Goal: Book appointment/travel/reservation

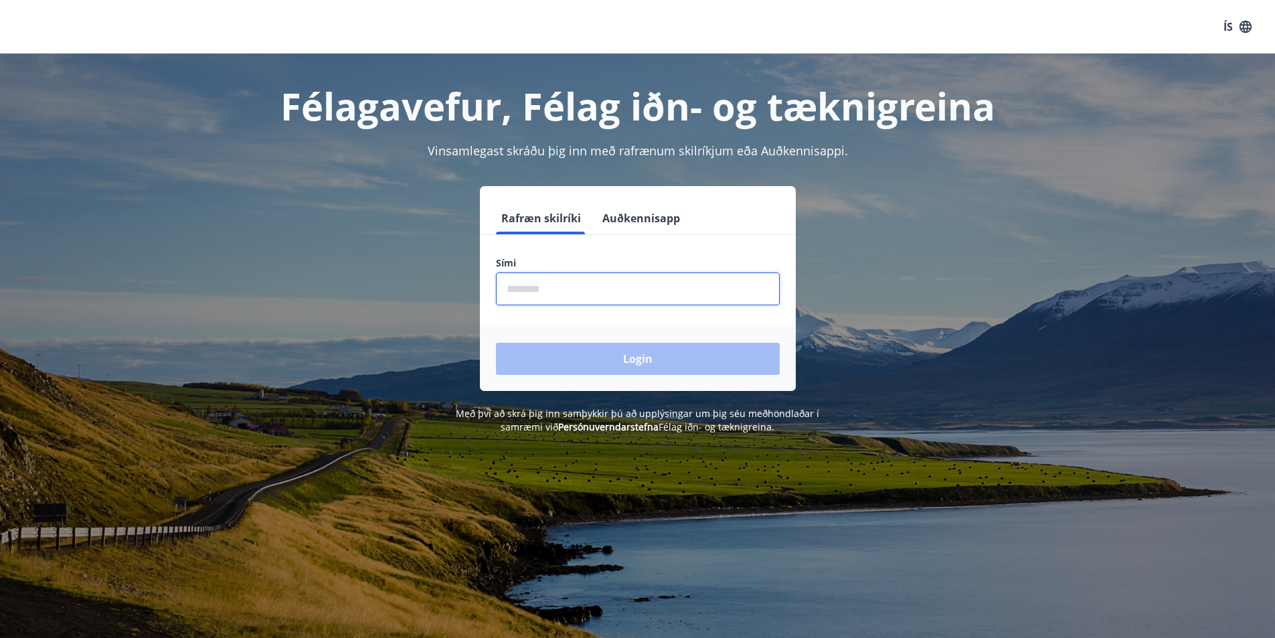
click at [521, 278] on input "phone" at bounding box center [638, 288] width 284 height 33
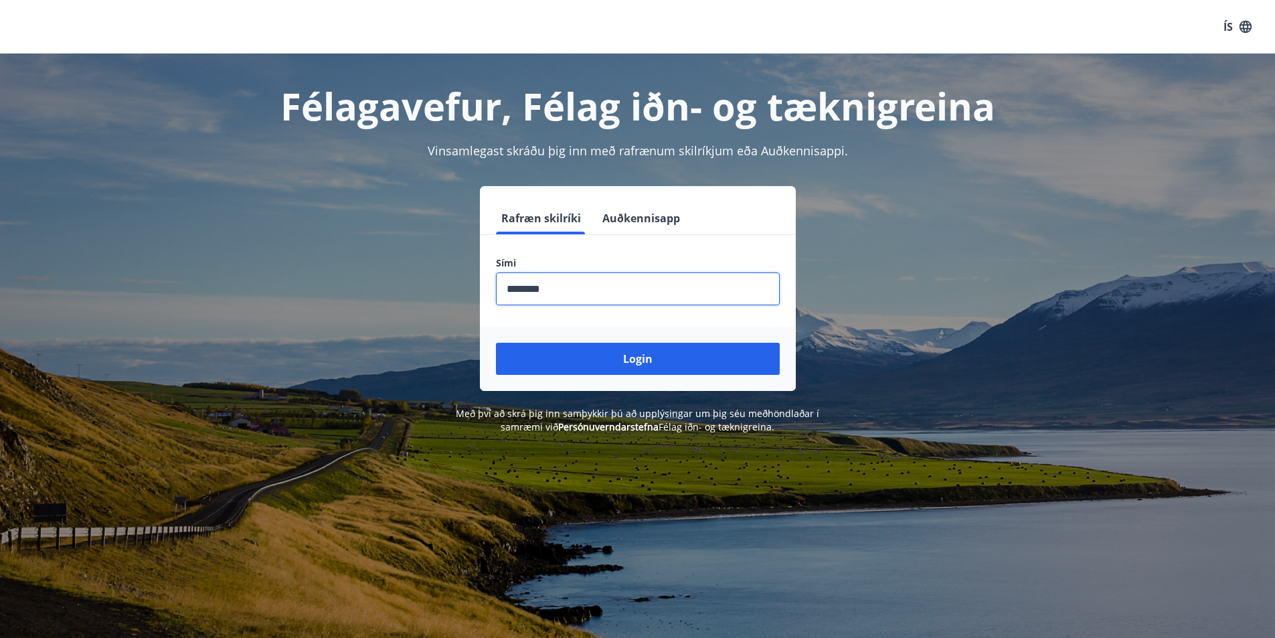
type input "********"
click at [634, 356] on button "Login" at bounding box center [638, 359] width 284 height 32
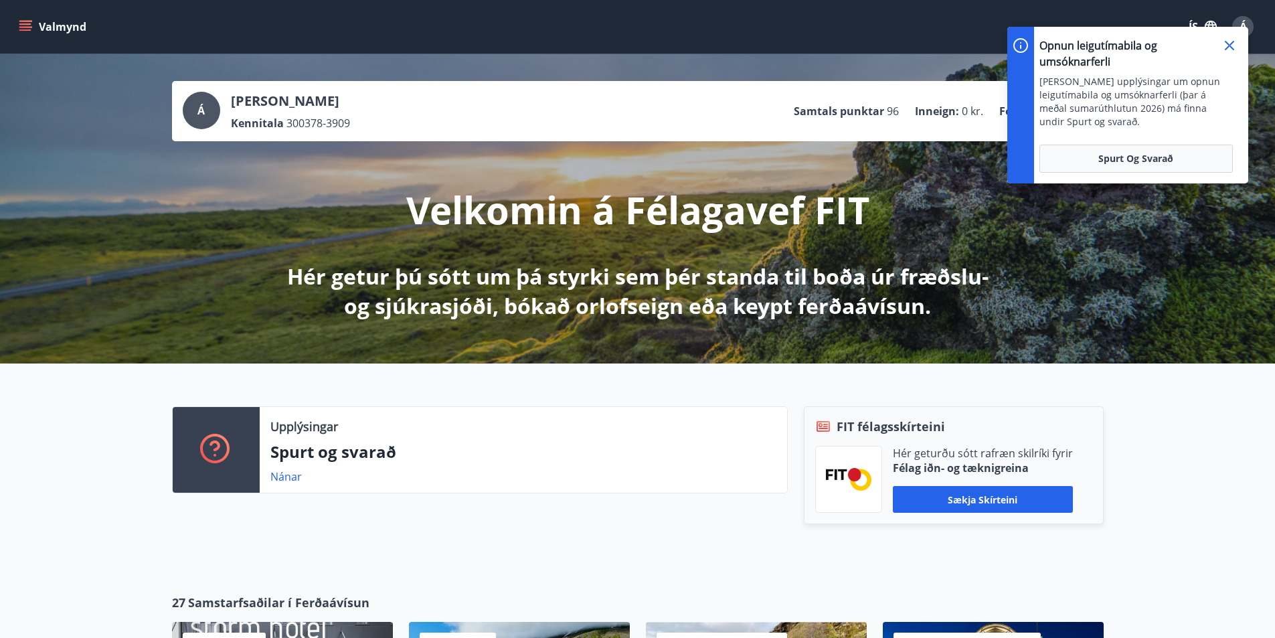
click at [628, 553] on div "Upplýsingar Spurt og svarað Nánar FIT félagsskírteini Hér geturðu sótt rafræn s…" at bounding box center [637, 467] width 1275 height 209
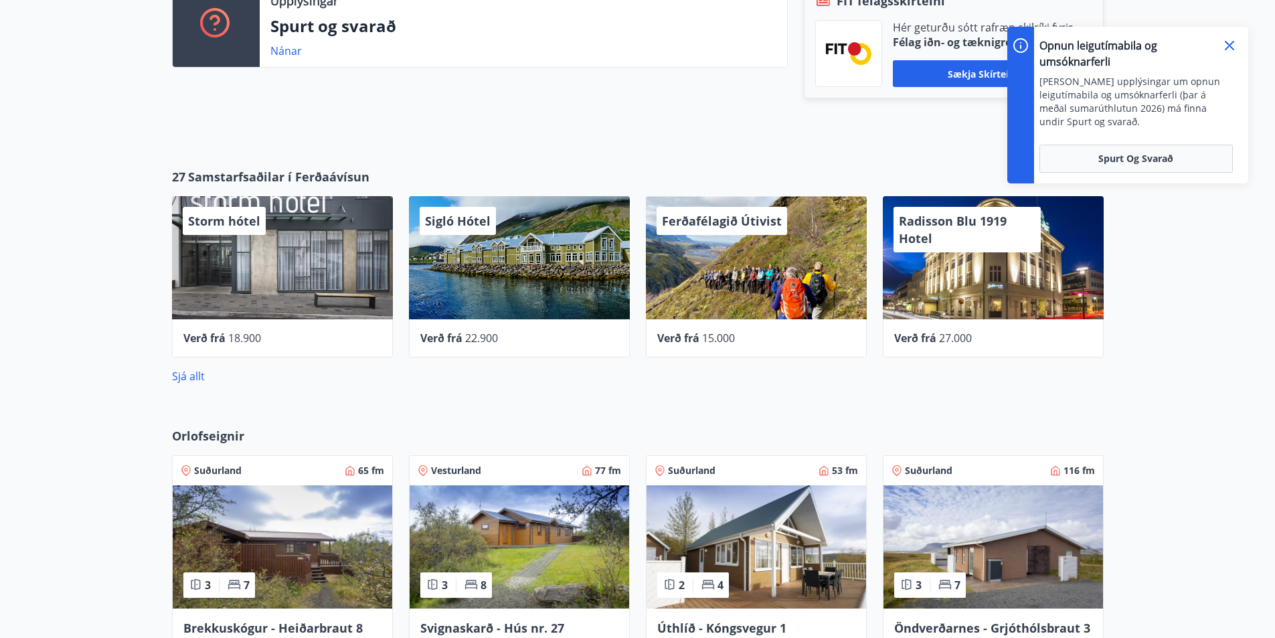
scroll to position [468, 0]
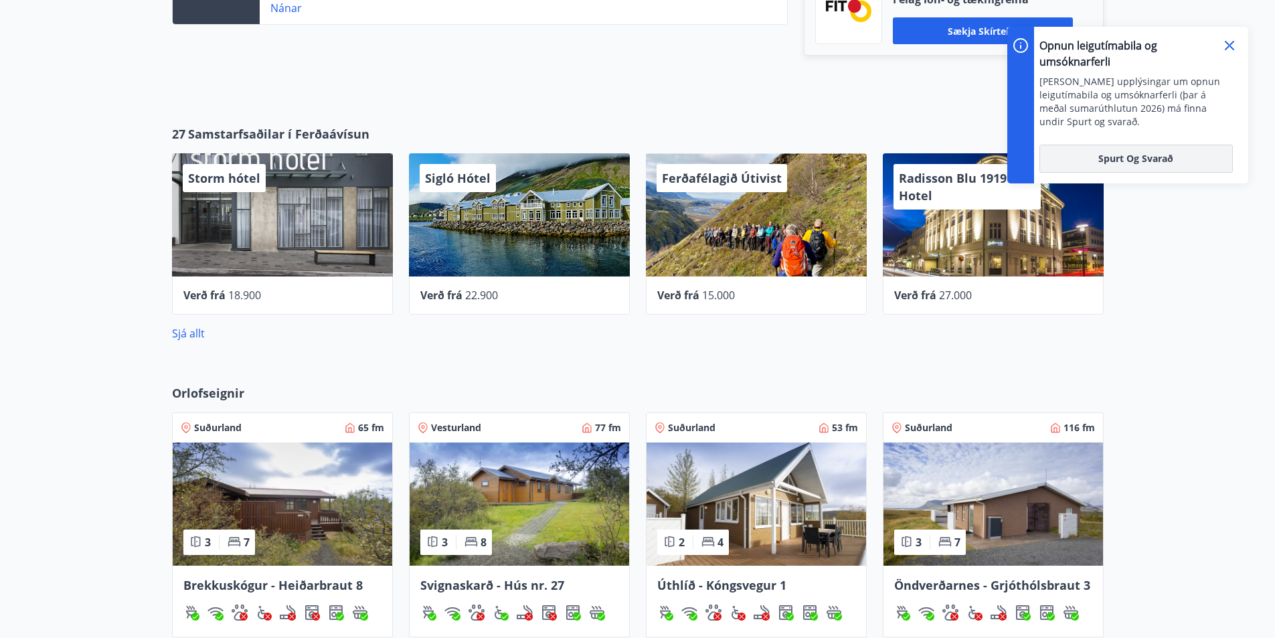
click at [1136, 166] on button "Spurt og Svarað" at bounding box center [1135, 159] width 193 height 28
click at [726, 357] on div "27 Samstarfsaðilar í Ferðaávísun Storm hótel Verð frá 18.900 Sigló Hótel Verð f…" at bounding box center [637, 233] width 1275 height 259
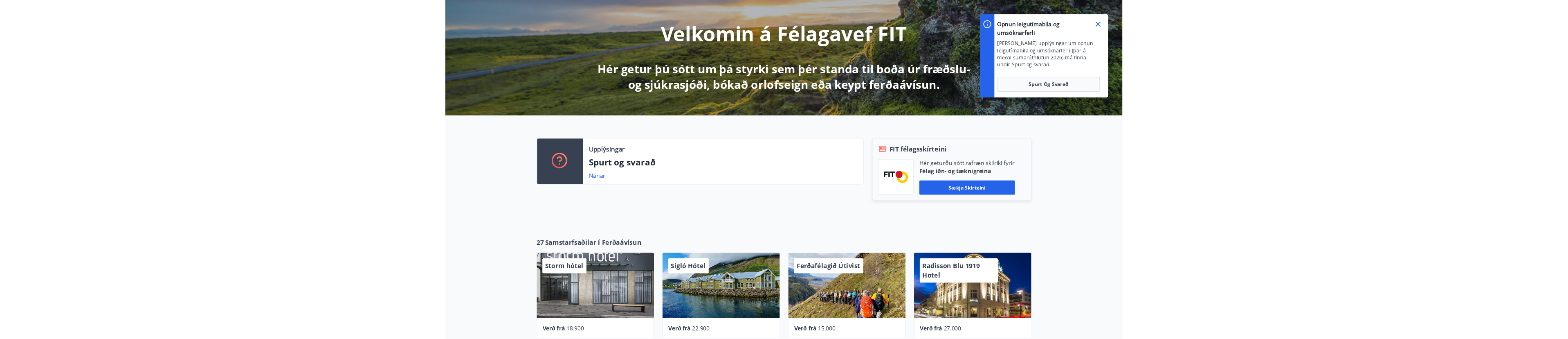
scroll to position [0, 0]
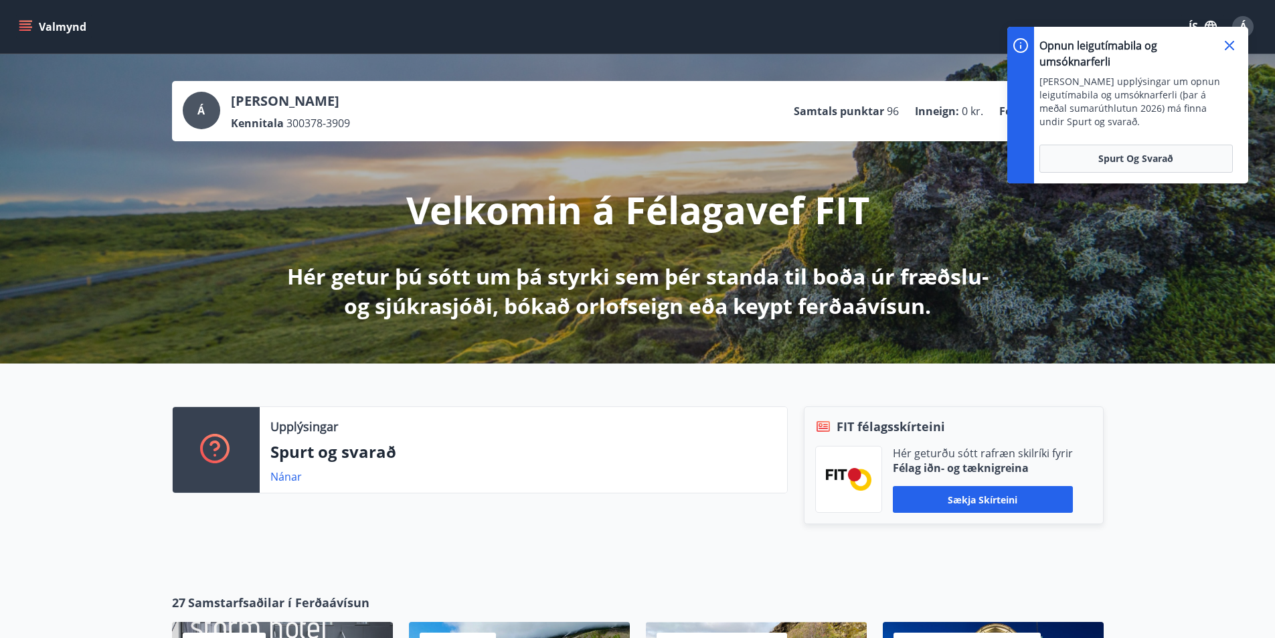
click at [1232, 43] on icon at bounding box center [1229, 45] width 9 height 9
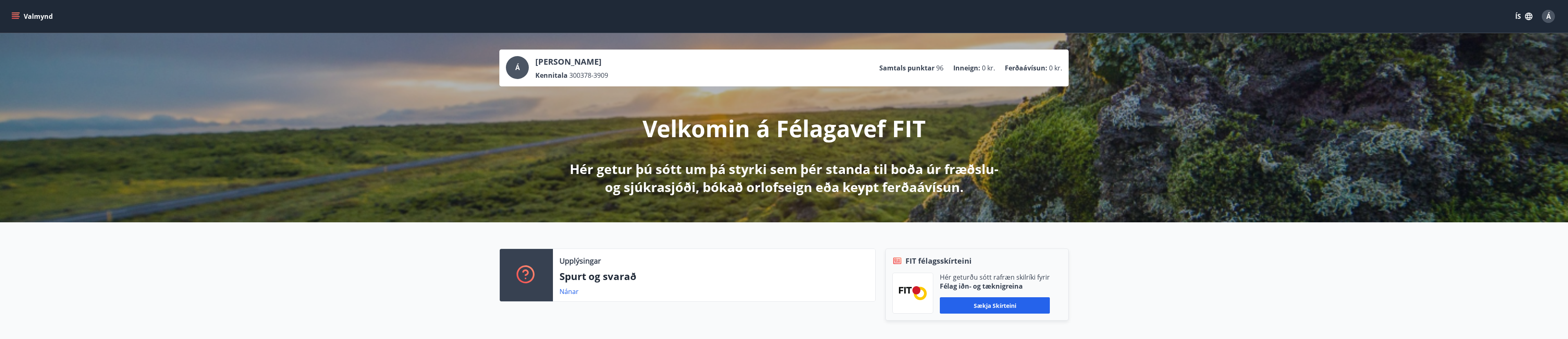
click at [15, 16] on icon "menu" at bounding box center [15, 16] width 8 height 8
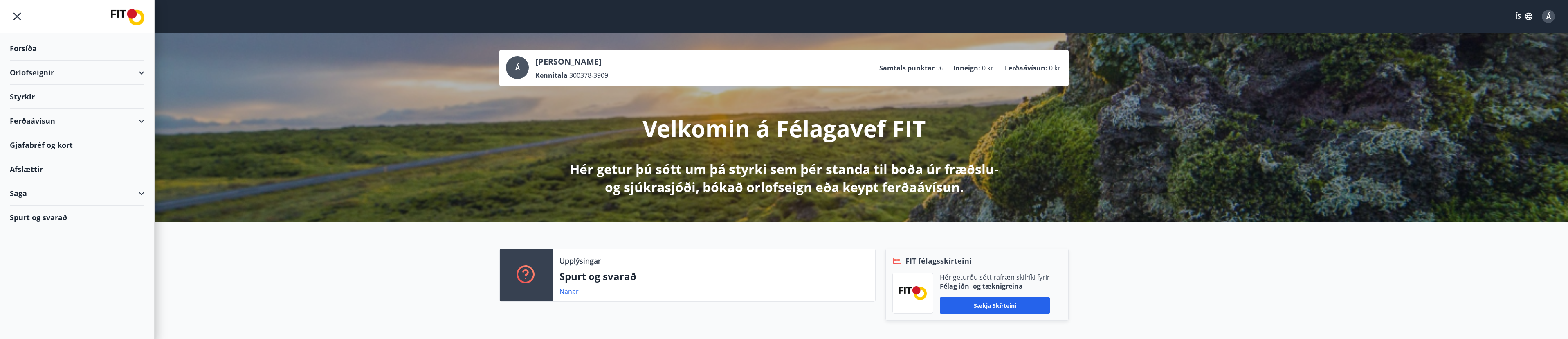
click at [44, 75] on div "Orlofseignir" at bounding box center [77, 72] width 134 height 24
click at [40, 95] on div "Framboð" at bounding box center [77, 94] width 122 height 17
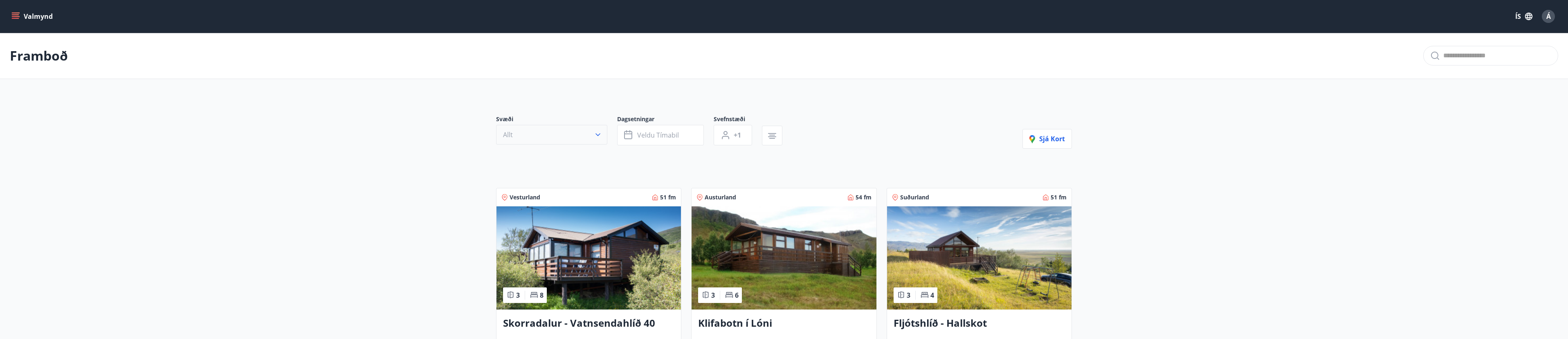
click at [574, 129] on button "Allt" at bounding box center [552, 135] width 111 height 20
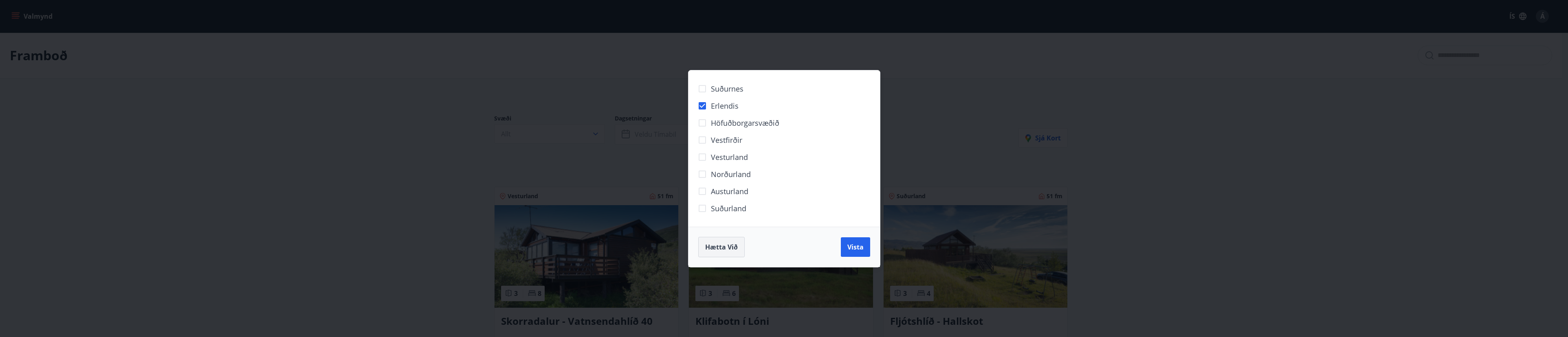
click at [710, 246] on span "Hætta við" at bounding box center [721, 247] width 33 height 9
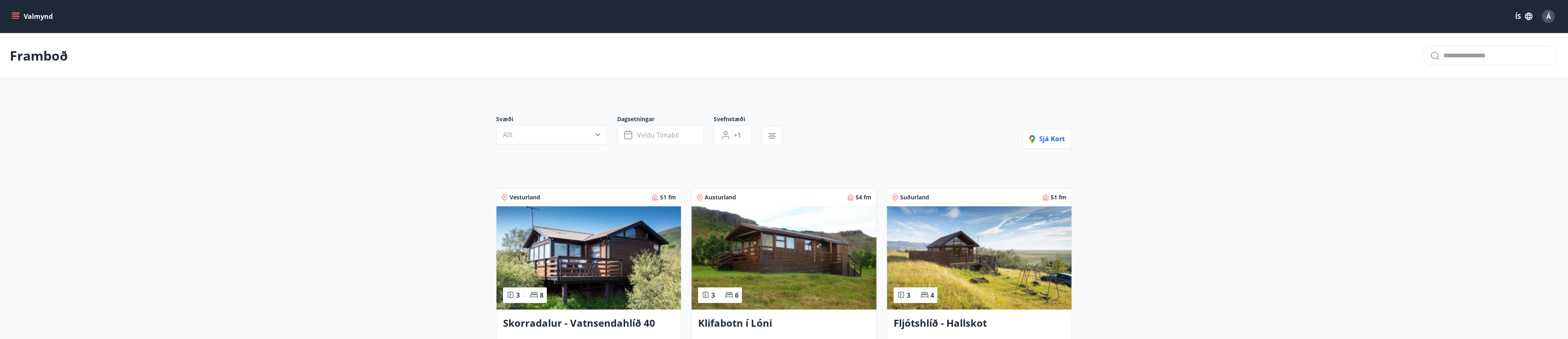
click at [49, 62] on p "Framboð" at bounding box center [38, 55] width 58 height 18
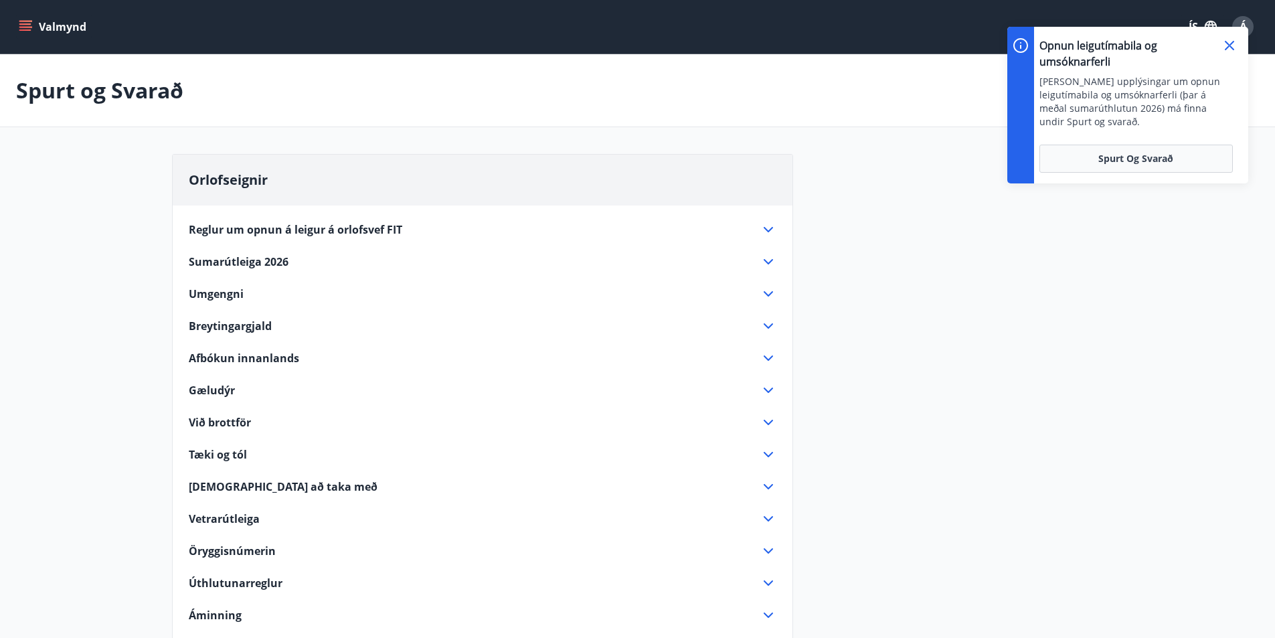
click at [253, 230] on span "Reglur um opnun á leigur á orlofsvef FIT" at bounding box center [295, 229] width 213 height 15
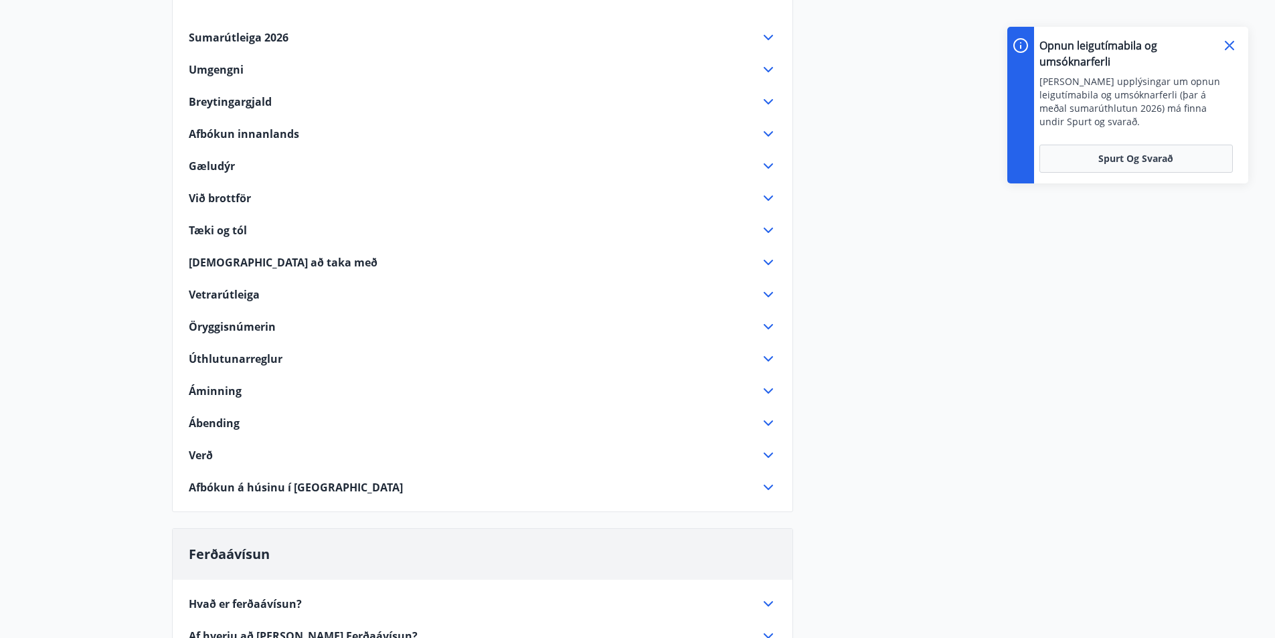
scroll to position [402, 0]
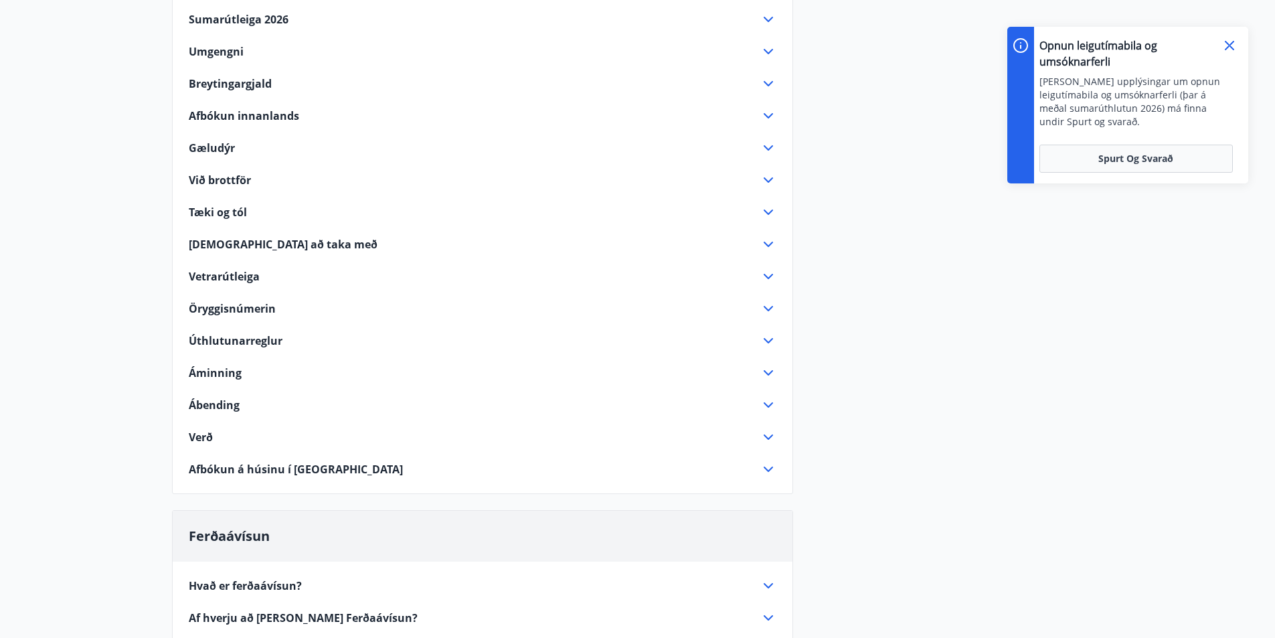
drag, startPoint x: 227, startPoint y: 250, endPoint x: 235, endPoint y: 250, distance: 8.0
click at [226, 269] on span "Vetrarútleiga" at bounding box center [224, 276] width 71 height 15
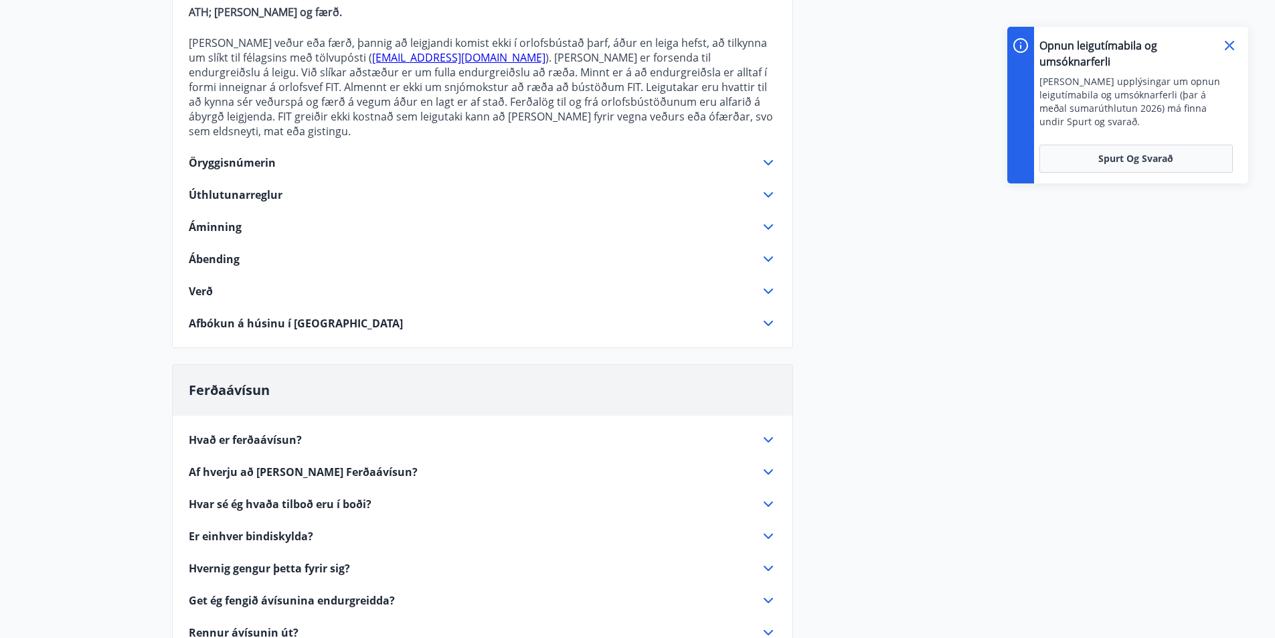
scroll to position [789, 0]
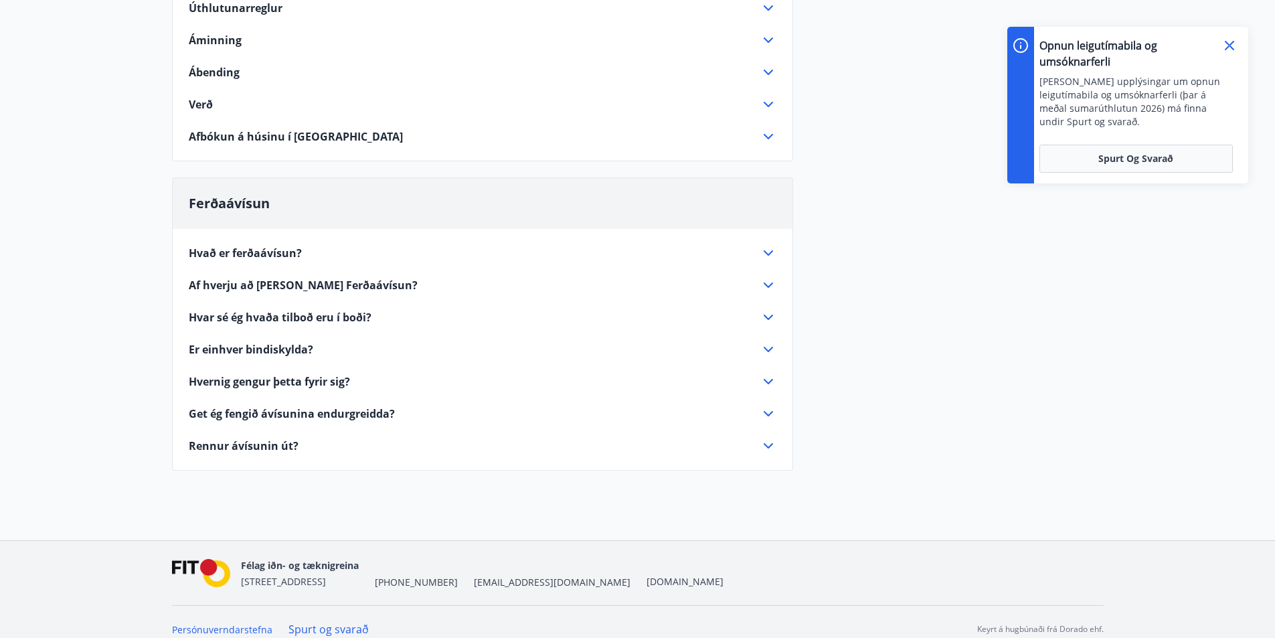
click at [264, 129] on span "Afbókun á húsinu í [GEOGRAPHIC_DATA]" at bounding box center [296, 136] width 214 height 15
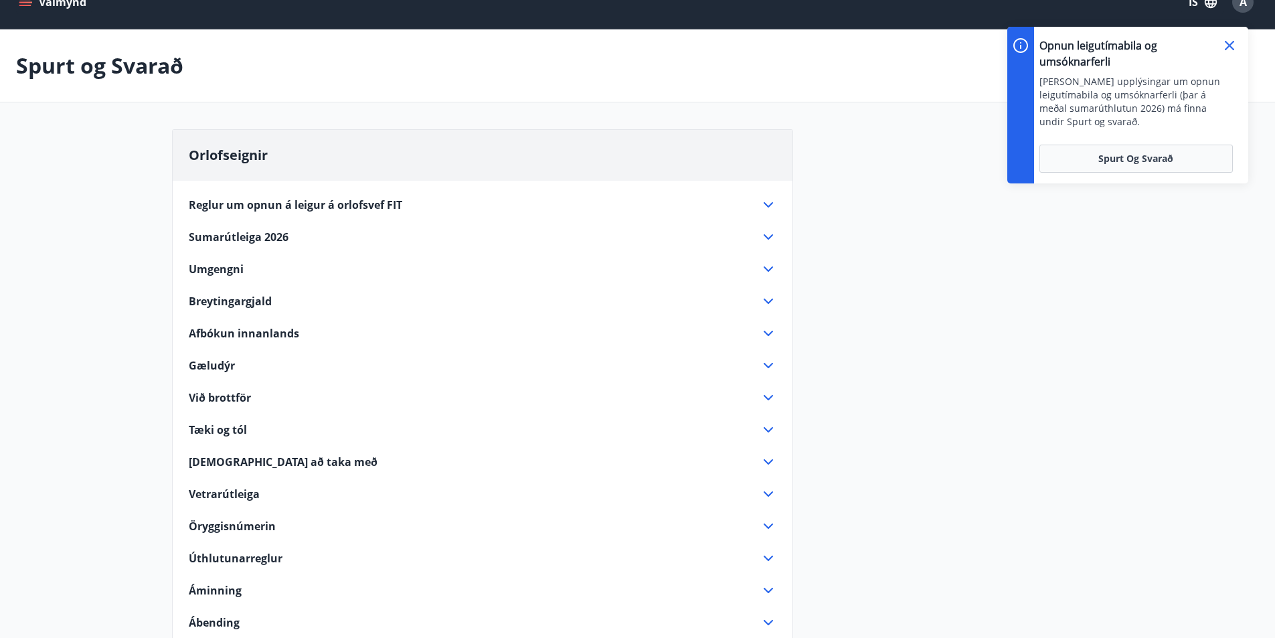
scroll to position [0, 0]
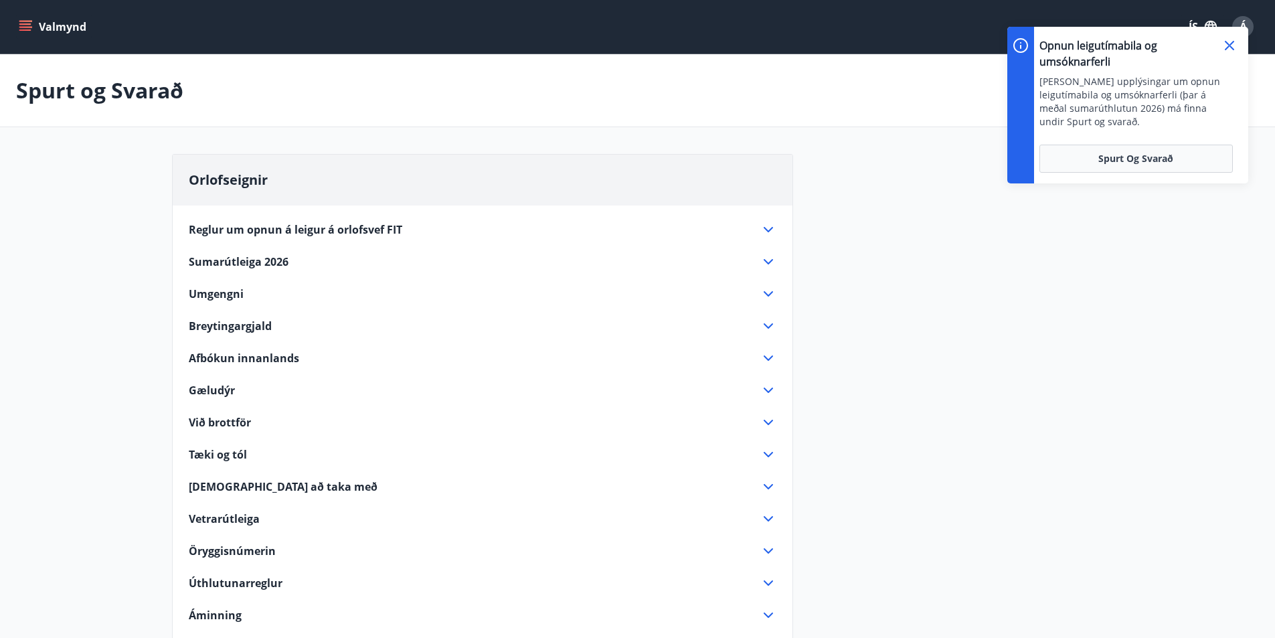
click at [1229, 43] on icon at bounding box center [1229, 45] width 16 height 16
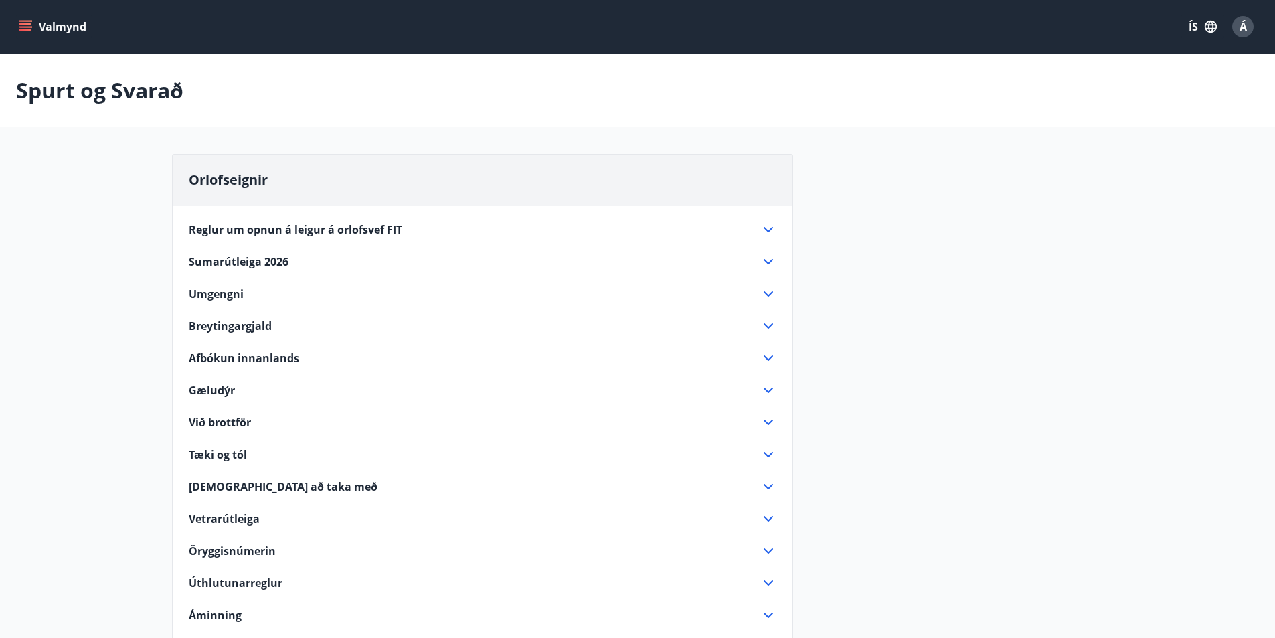
click at [1248, 27] on div "Á" at bounding box center [1242, 26] width 21 height 21
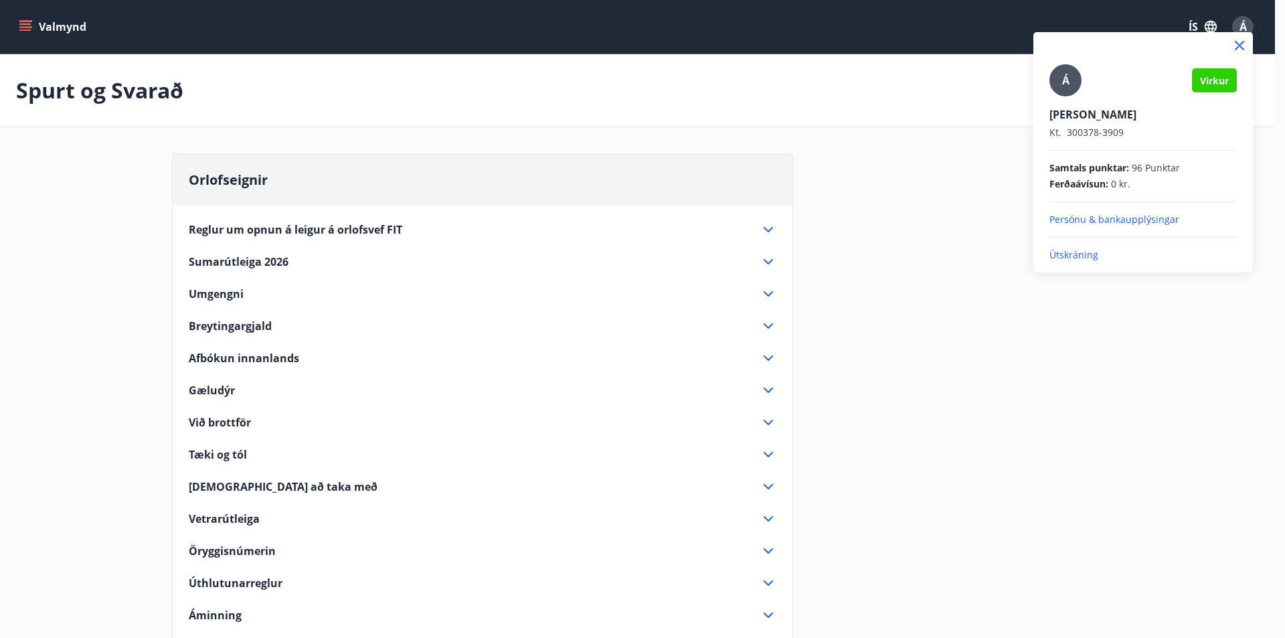
click at [1248, 27] on div at bounding box center [642, 319] width 1285 height 638
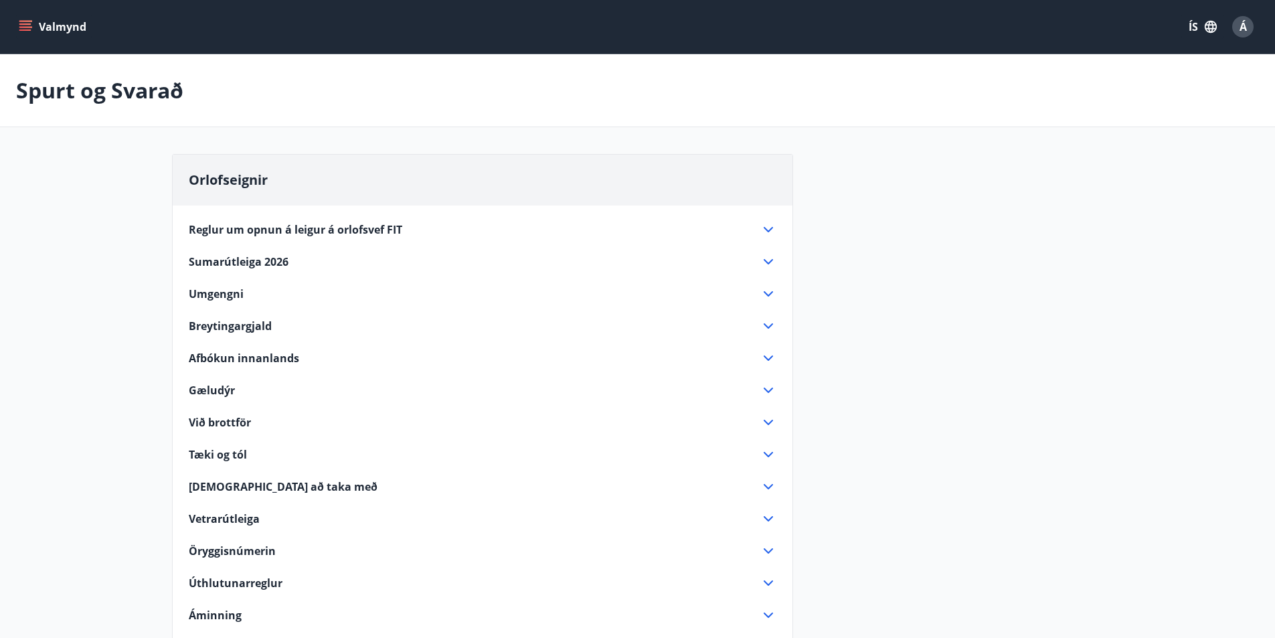
click at [35, 21] on button "Valmynd" at bounding box center [54, 27] width 76 height 24
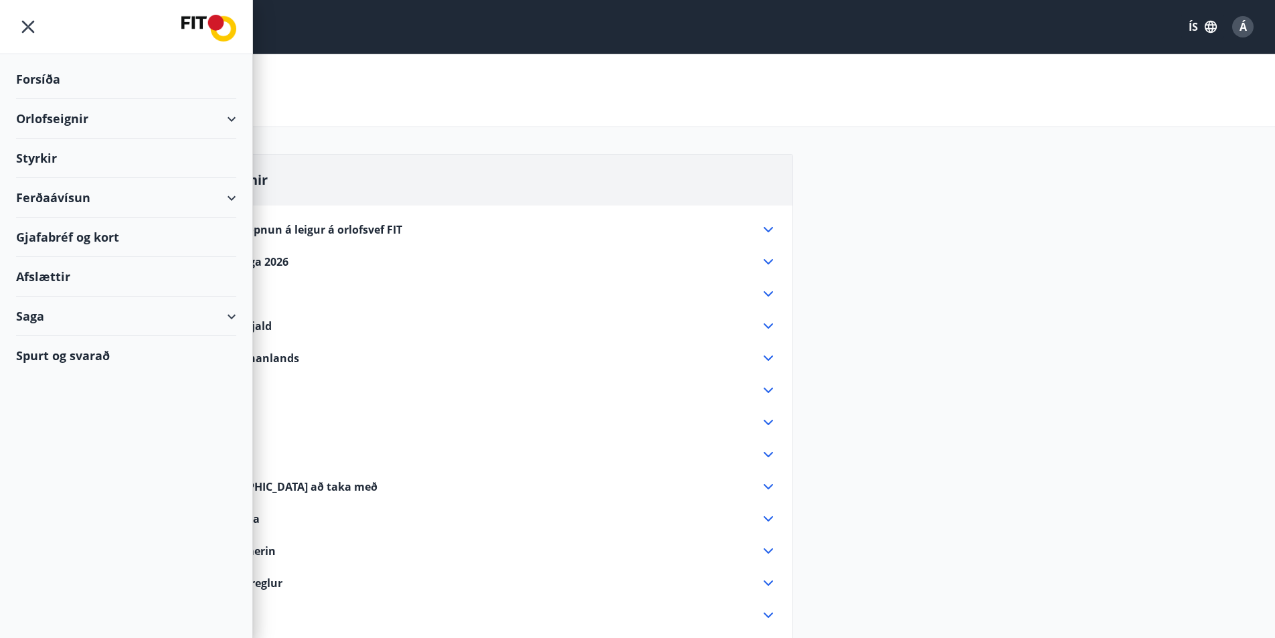
click at [72, 120] on div "Orlofseignir" at bounding box center [126, 118] width 220 height 39
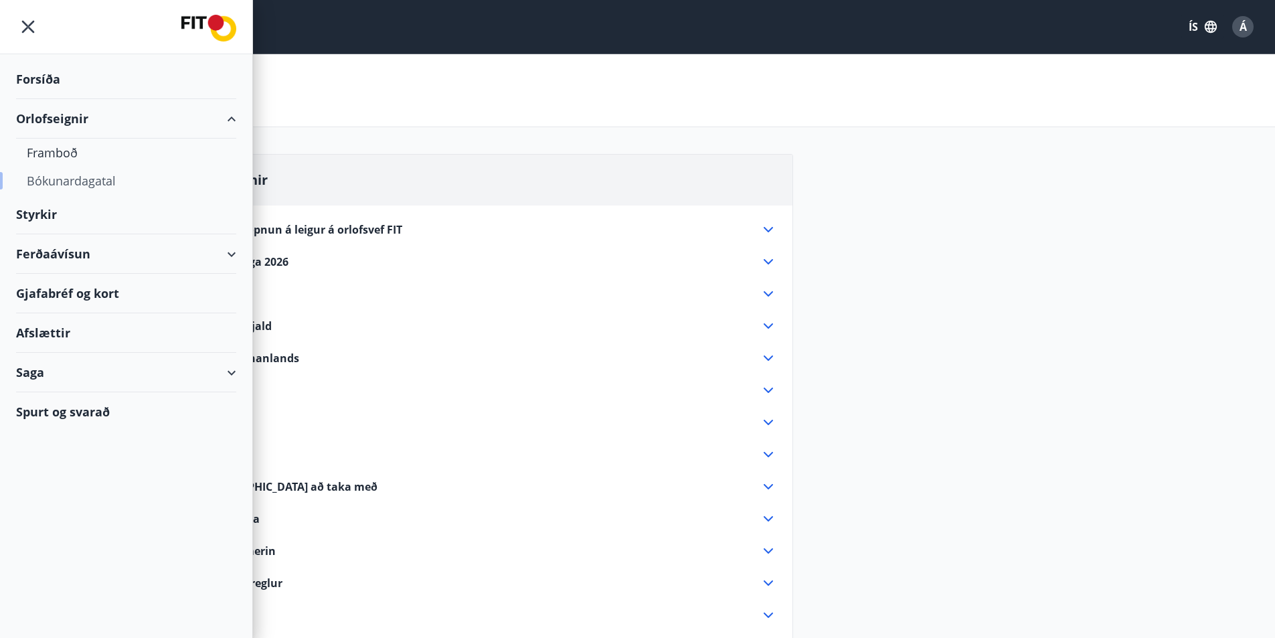
click at [64, 181] on div "Bókunardagatal" at bounding box center [126, 181] width 199 height 28
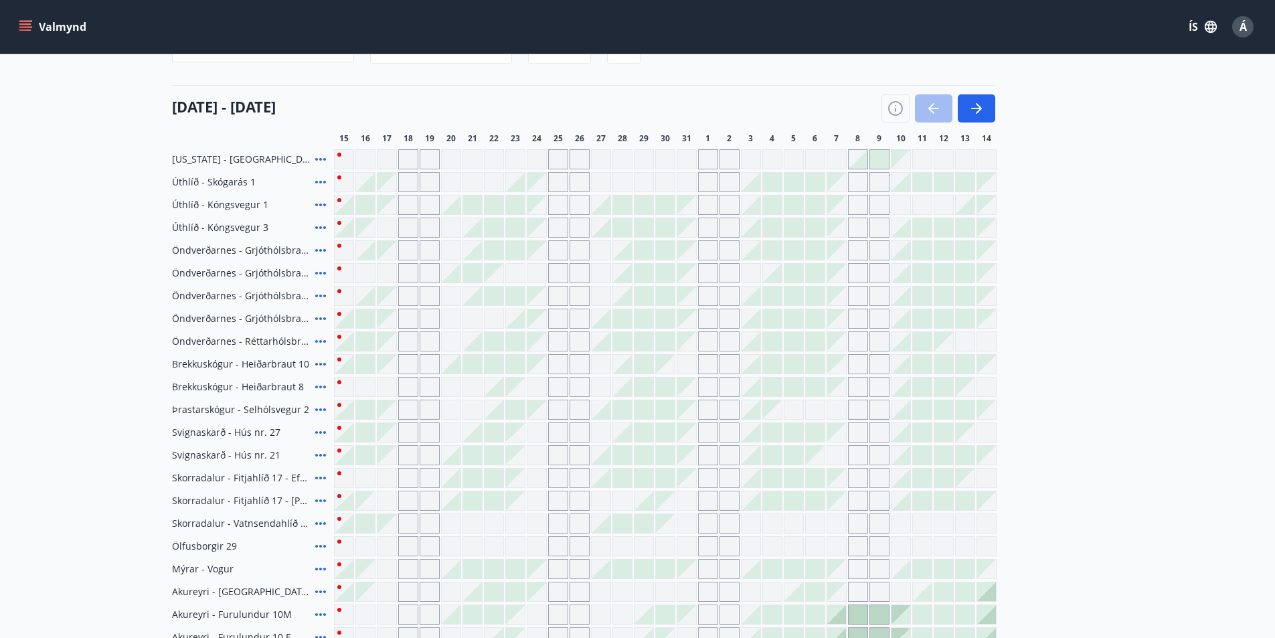
scroll to position [134, 0]
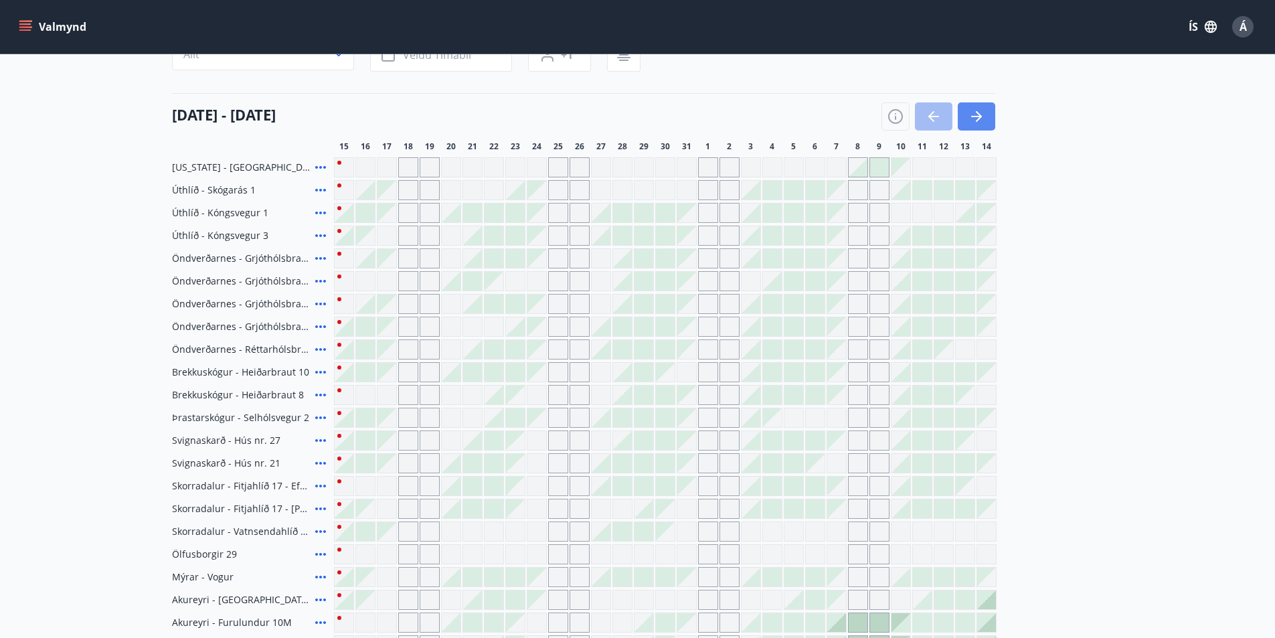
click at [983, 124] on icon "button" at bounding box center [976, 116] width 16 height 16
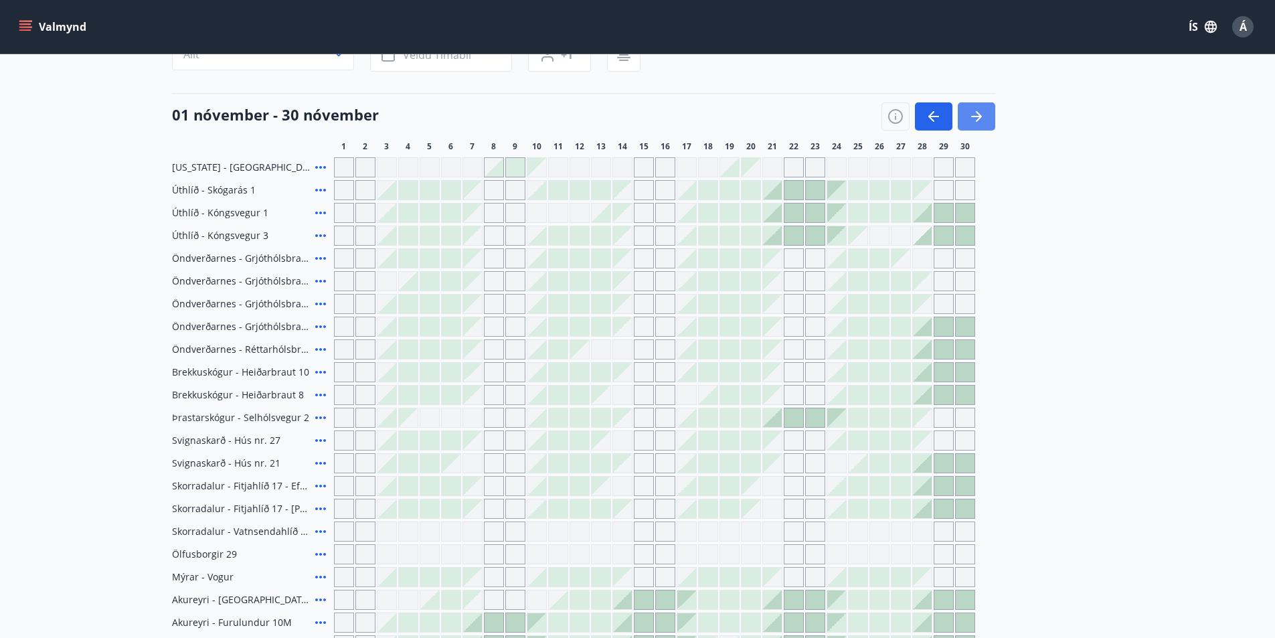
scroll to position [0, 0]
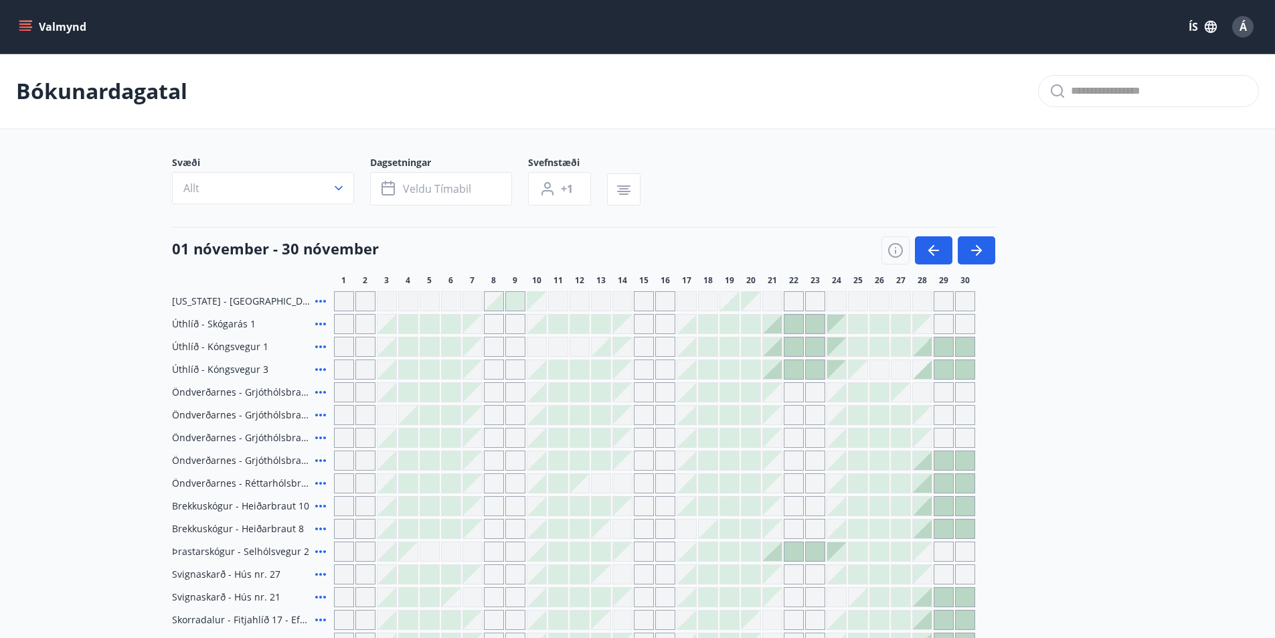
click at [488, 305] on div at bounding box center [494, 301] width 19 height 19
click at [496, 305] on div at bounding box center [494, 301] width 19 height 19
click at [525, 305] on div at bounding box center [515, 301] width 20 height 20
click at [212, 305] on span "[US_STATE] - [GEOGRAPHIC_DATA]" at bounding box center [241, 300] width 138 height 13
click at [212, 303] on span "[US_STATE] - [GEOGRAPHIC_DATA]" at bounding box center [241, 300] width 138 height 13
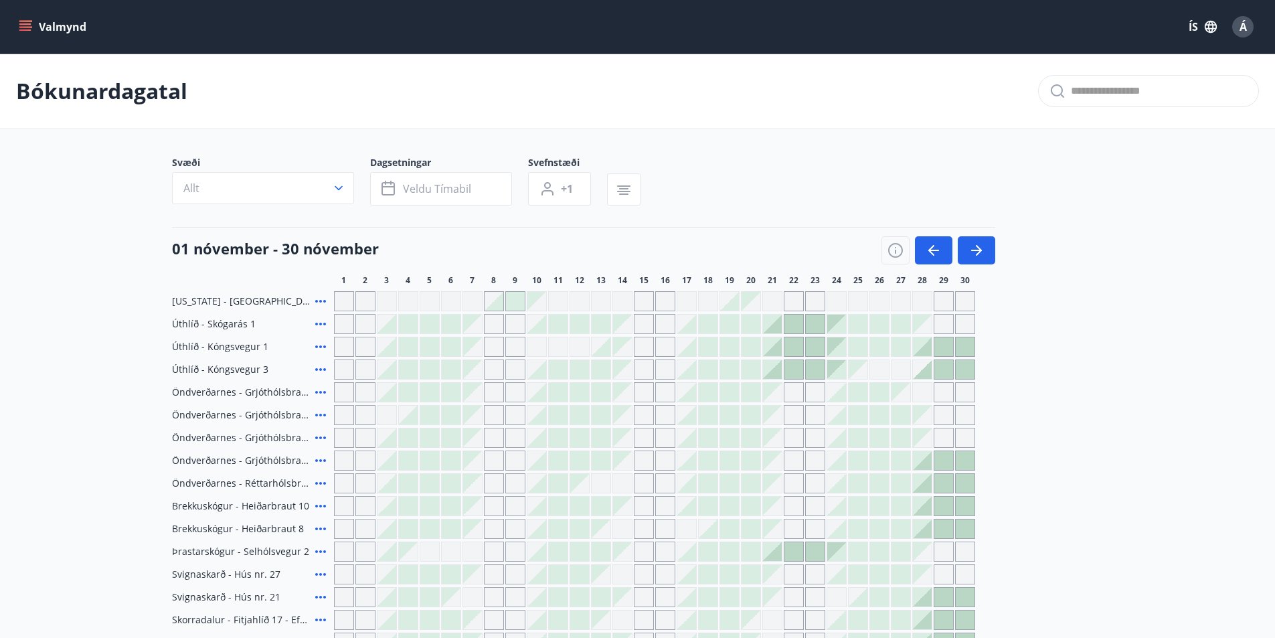
click at [212, 302] on span "[US_STATE] - [GEOGRAPHIC_DATA]" at bounding box center [241, 300] width 138 height 13
click at [327, 300] on icon at bounding box center [321, 301] width 16 height 16
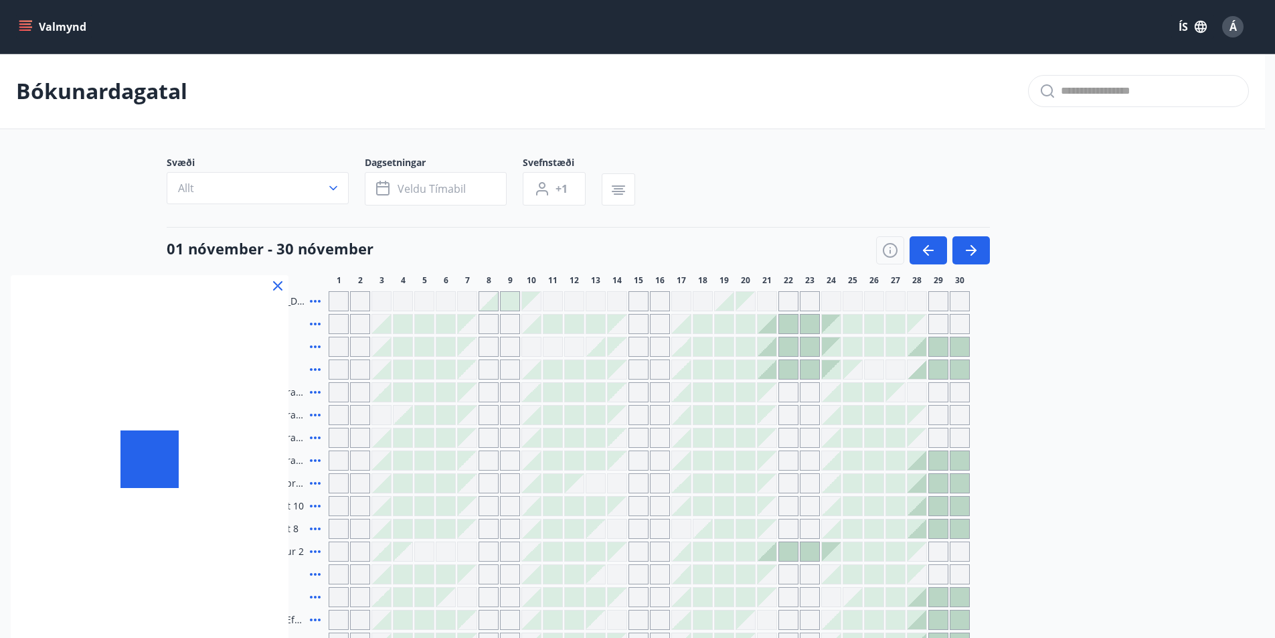
drag, startPoint x: 327, startPoint y: 300, endPoint x: 720, endPoint y: 1, distance: 494.3
click at [891, 245] on div at bounding box center [637, 319] width 1275 height 638
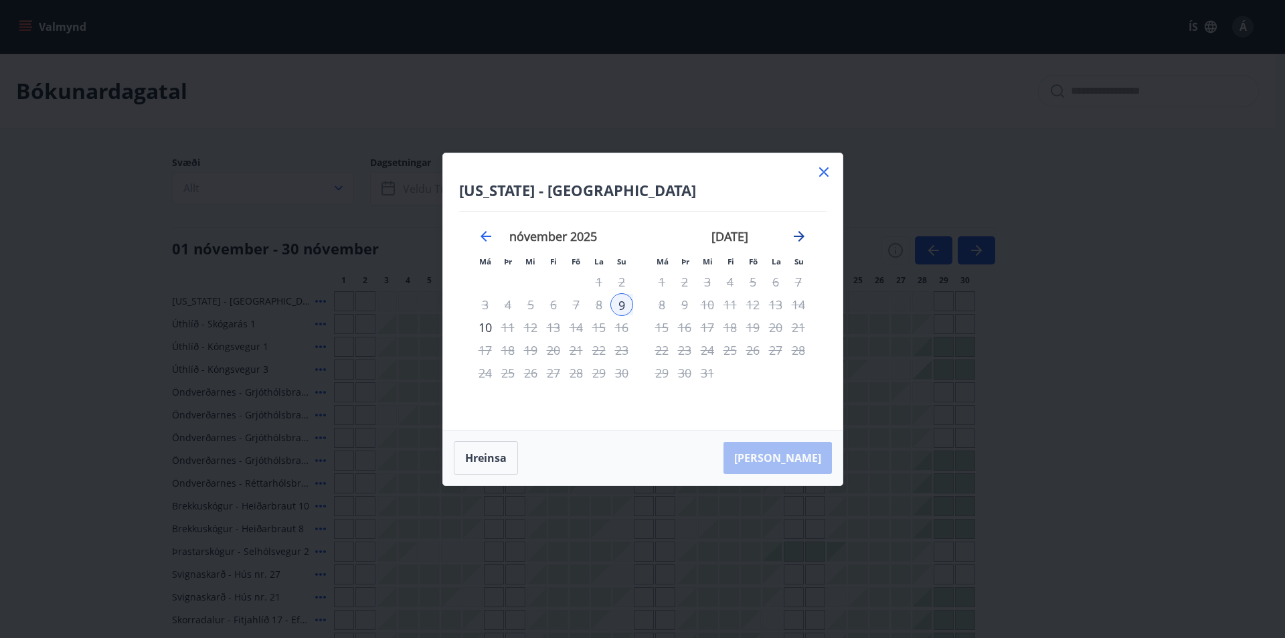
click at [796, 236] on icon "Move forward to switch to the next month." at bounding box center [799, 236] width 11 height 11
click at [797, 235] on icon "Move forward to switch to the next month." at bounding box center [799, 236] width 16 height 16
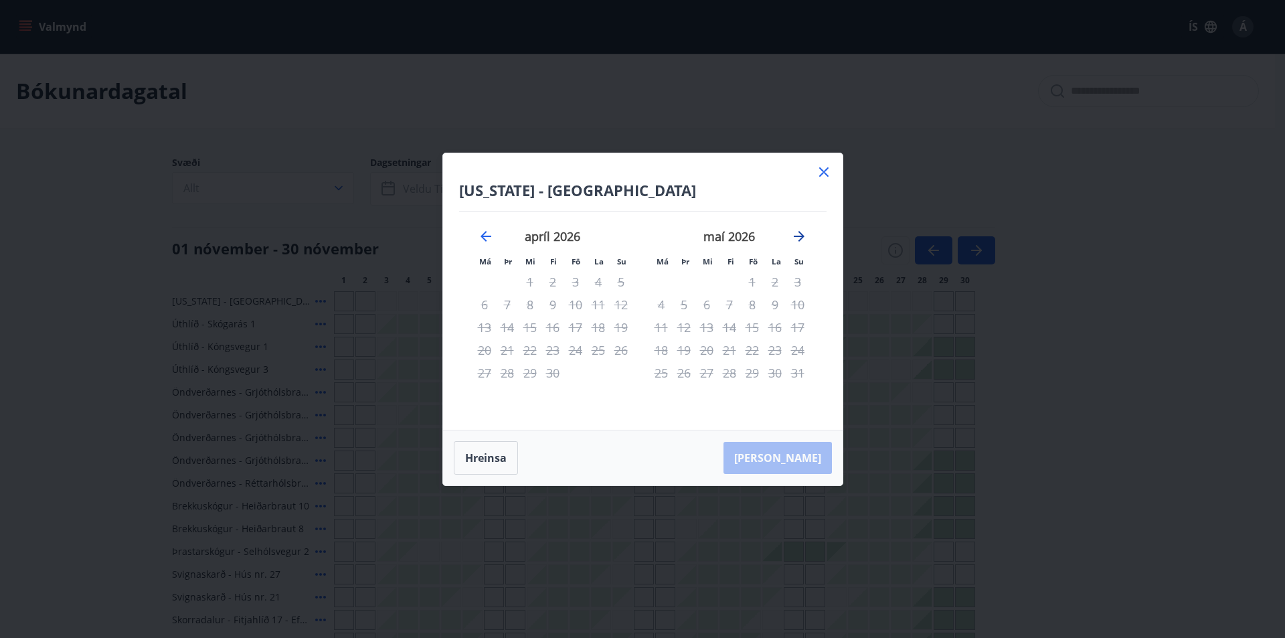
click at [797, 235] on icon "Move forward to switch to the next month." at bounding box center [799, 236] width 16 height 16
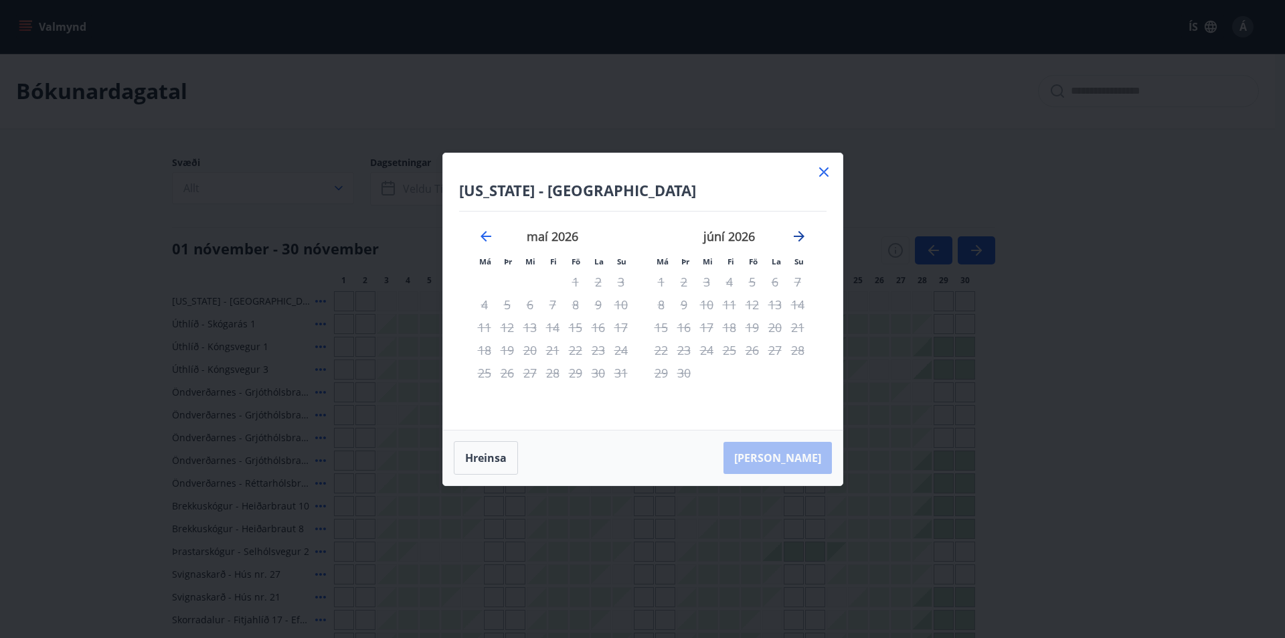
click at [797, 235] on icon "Move forward to switch to the next month." at bounding box center [799, 236] width 16 height 16
click at [798, 235] on icon "Move forward to switch to the next month." at bounding box center [799, 236] width 16 height 16
click at [829, 178] on icon at bounding box center [824, 172] width 16 height 16
click at [819, 170] on div "Svæði Allt Dagsetningar Veldu tímabil Svefnstæði +1" at bounding box center [638, 183] width 932 height 55
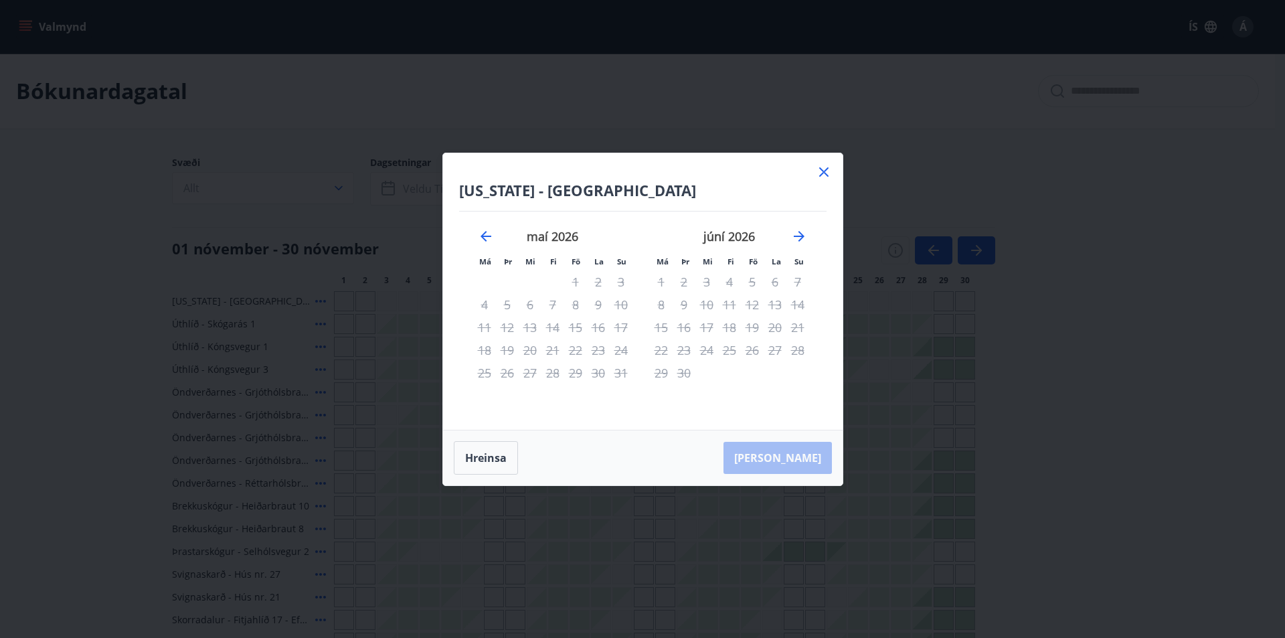
click at [504, 459] on div at bounding box center [654, 460] width 641 height 20
click at [827, 179] on div "Svæði Allt Dagsetningar Veldu tímabil Svefnstæði +1" at bounding box center [638, 183] width 932 height 55
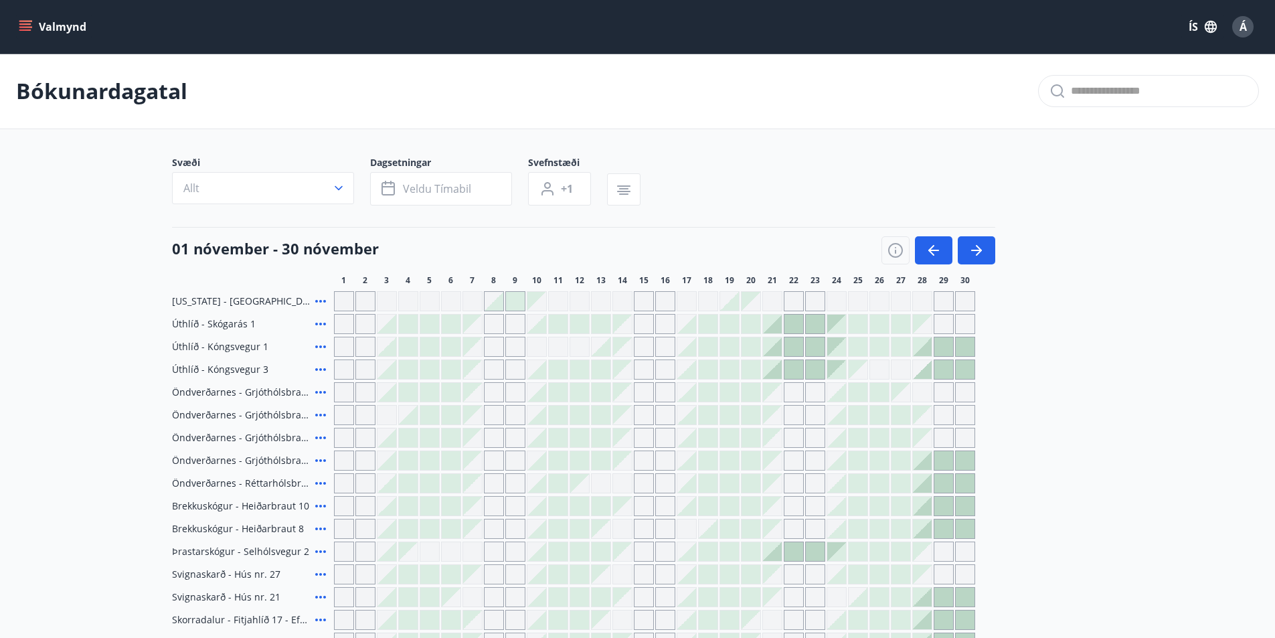
click at [75, 33] on button "Valmynd" at bounding box center [54, 27] width 76 height 24
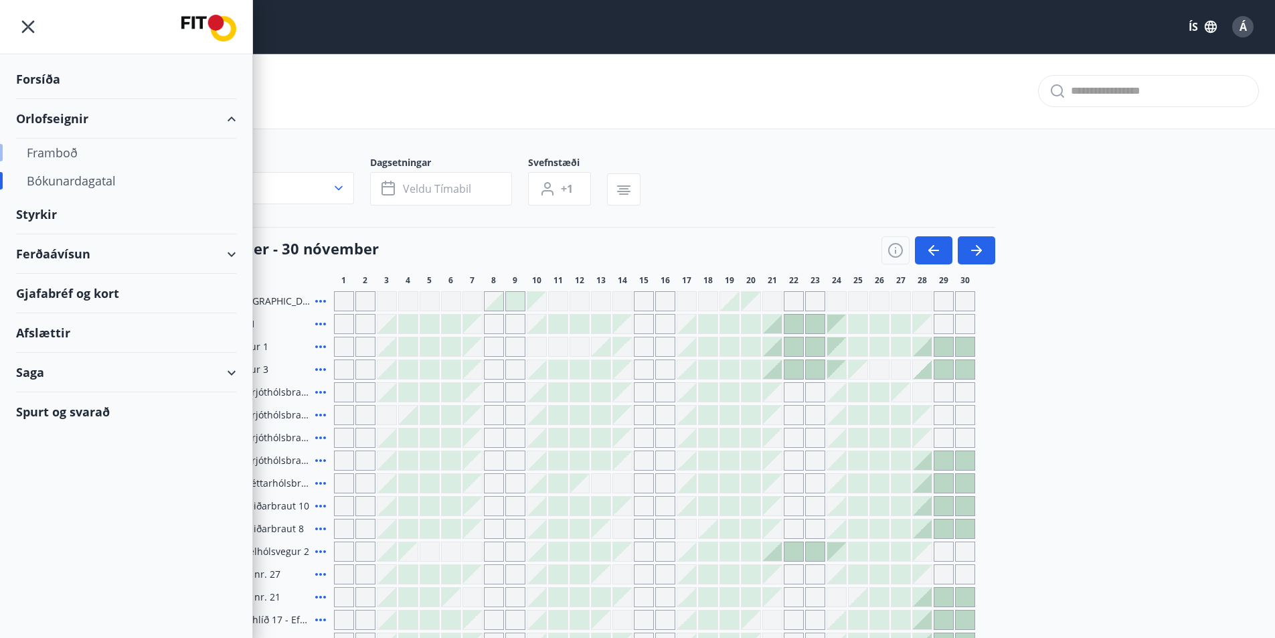
click at [66, 150] on div "Framboð" at bounding box center [126, 153] width 199 height 28
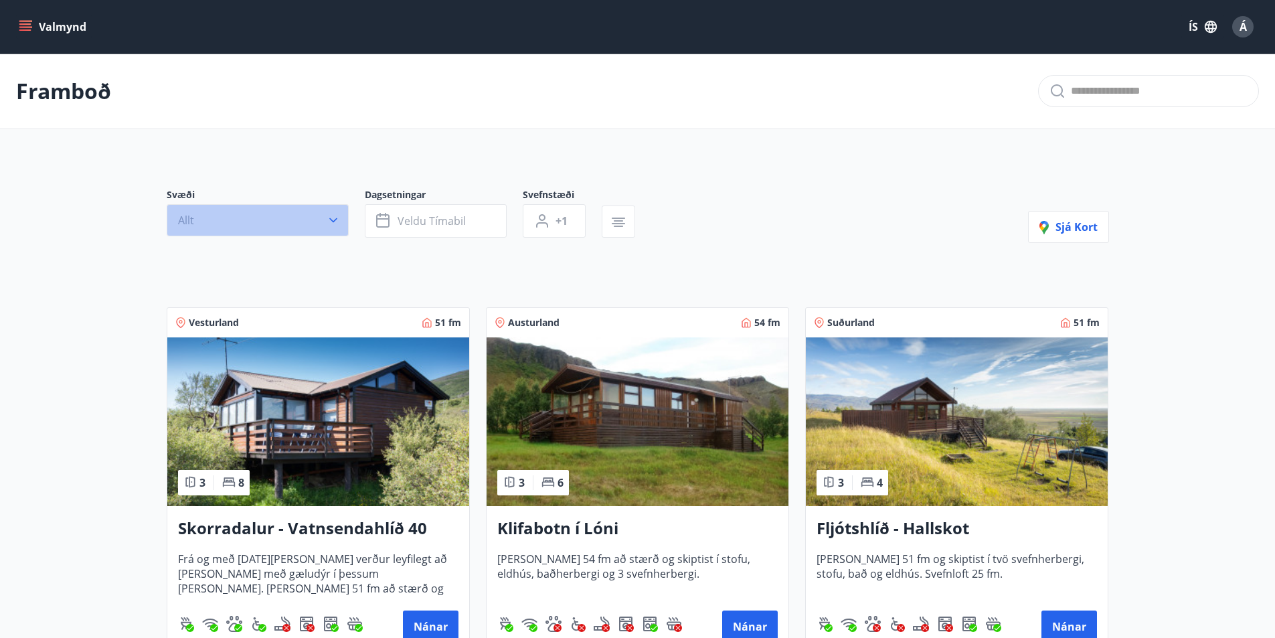
click at [321, 222] on button "Allt" at bounding box center [258, 220] width 182 height 32
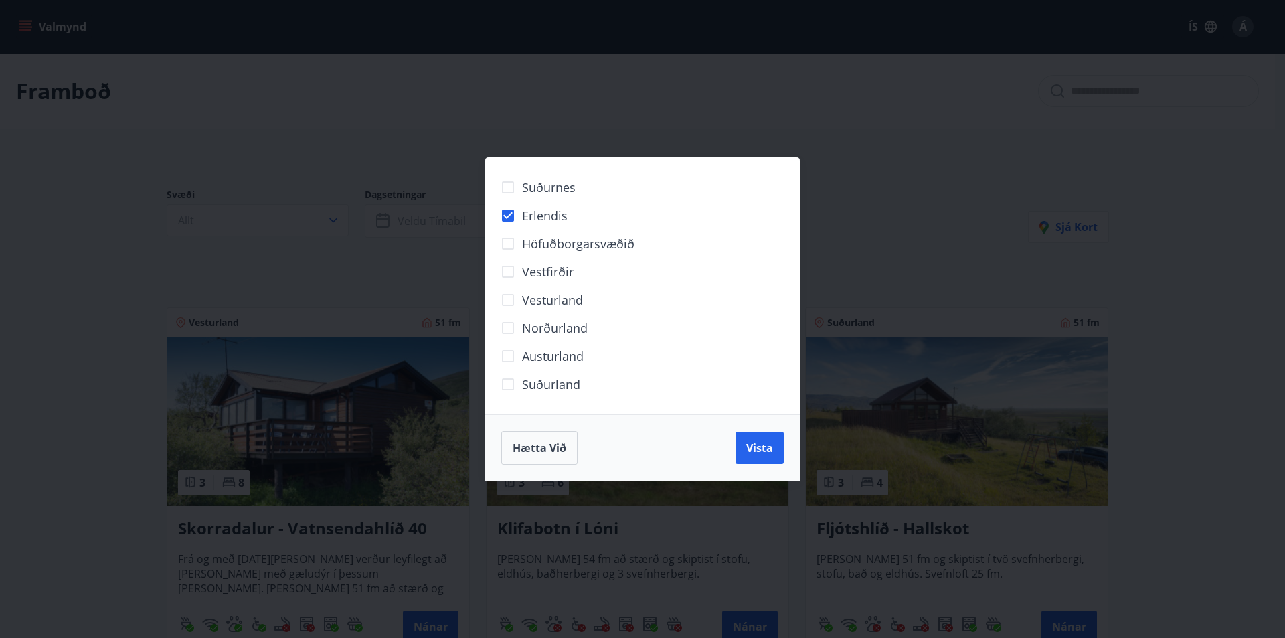
click at [758, 450] on span "Vista" at bounding box center [759, 447] width 27 height 15
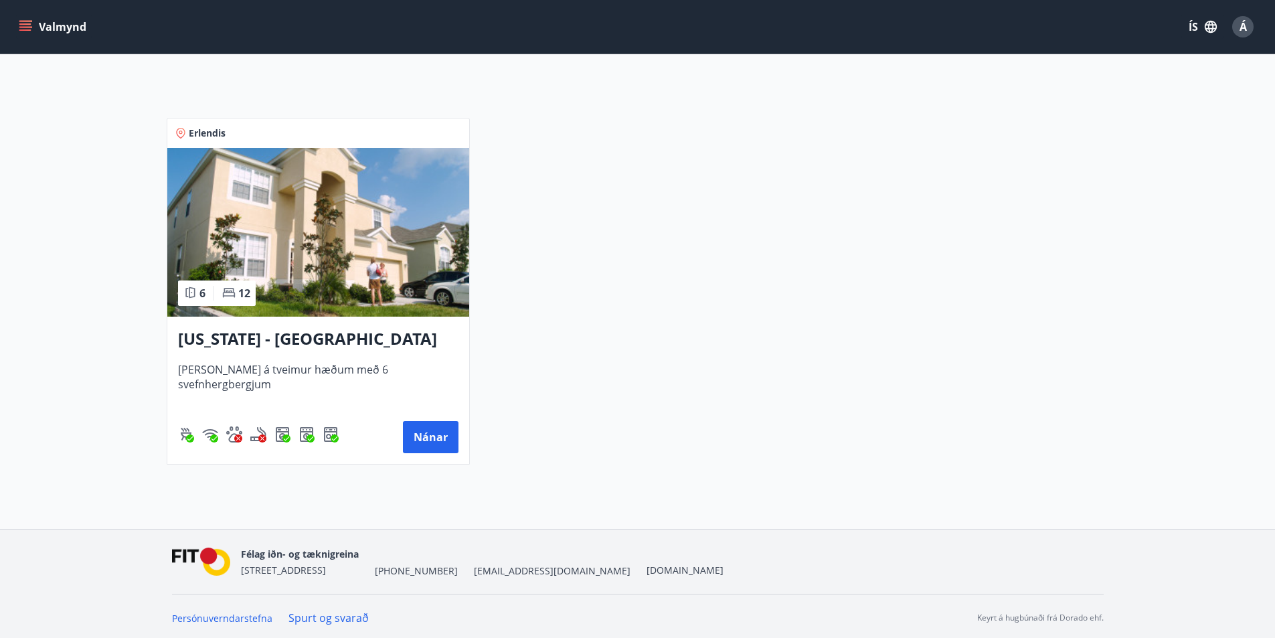
scroll to position [225, 0]
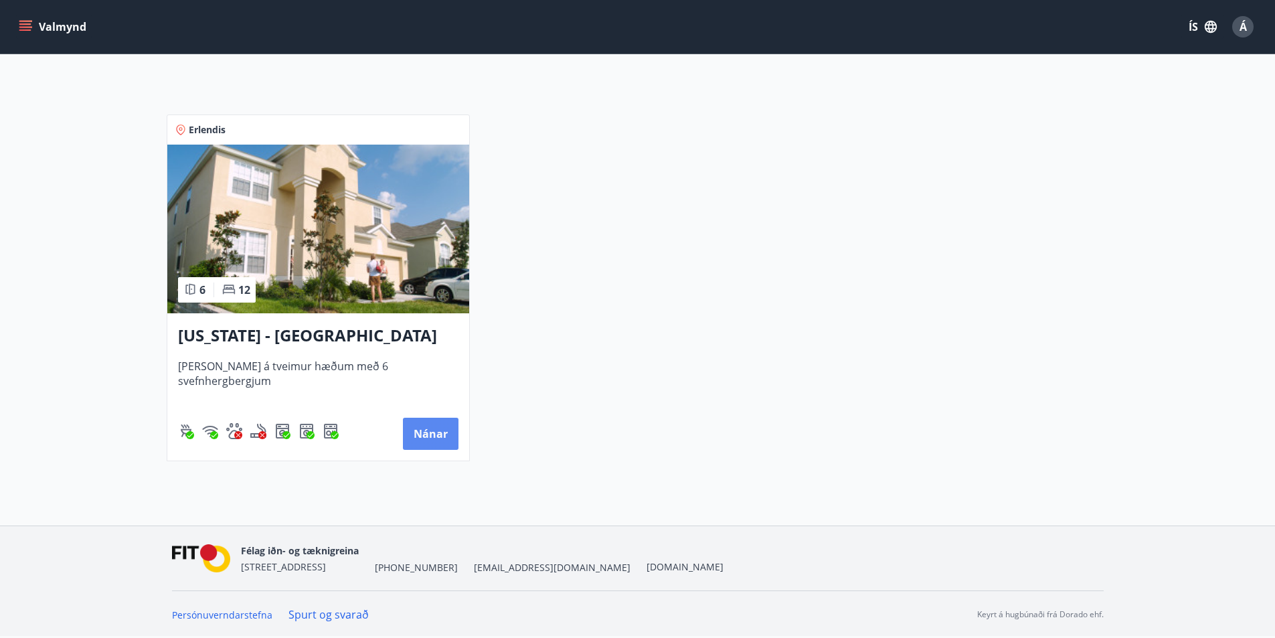
click at [425, 440] on button "Nánar" at bounding box center [431, 434] width 56 height 32
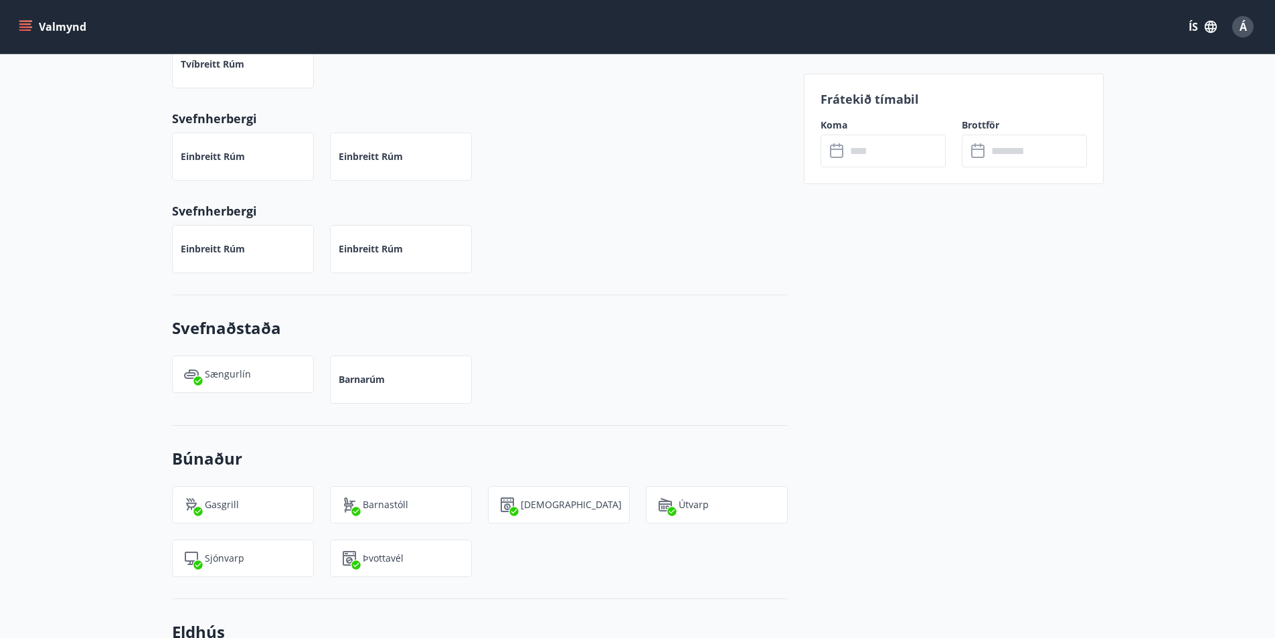
scroll to position [973, 0]
click at [887, 150] on input "text" at bounding box center [896, 151] width 100 height 33
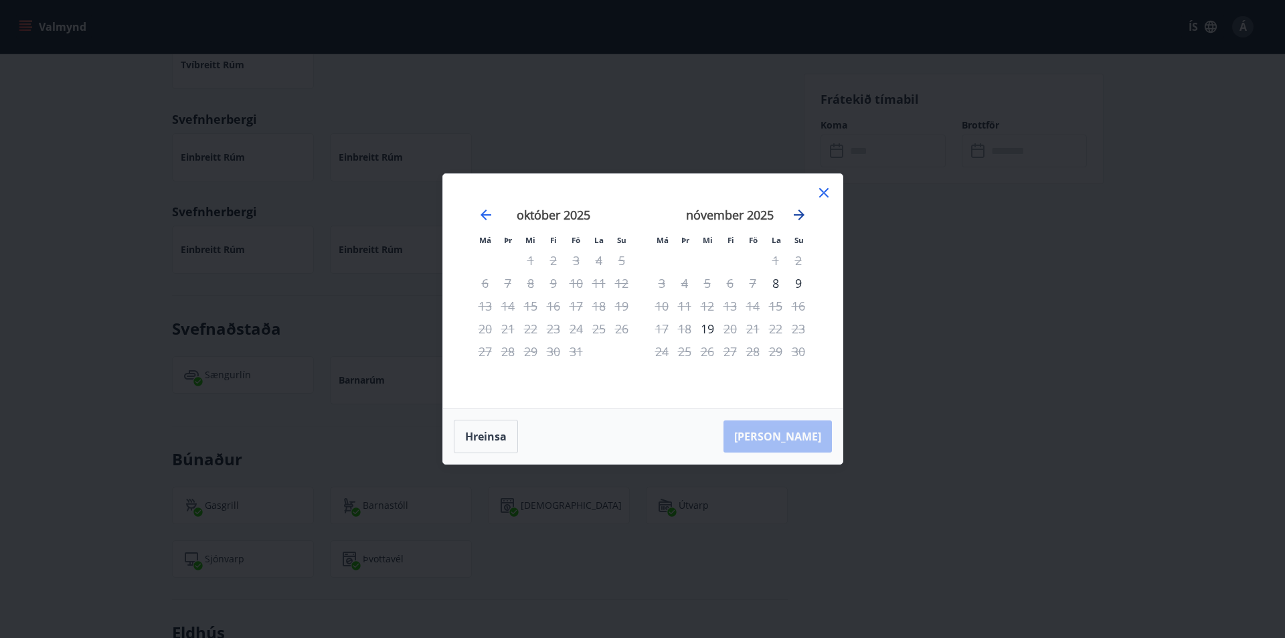
click at [797, 209] on icon "Move forward to switch to the next month." at bounding box center [799, 215] width 16 height 16
click at [797, 216] on icon "Move forward to switch to the next month." at bounding box center [799, 215] width 16 height 16
click at [798, 216] on icon "Move forward to switch to the next month." at bounding box center [799, 215] width 16 height 16
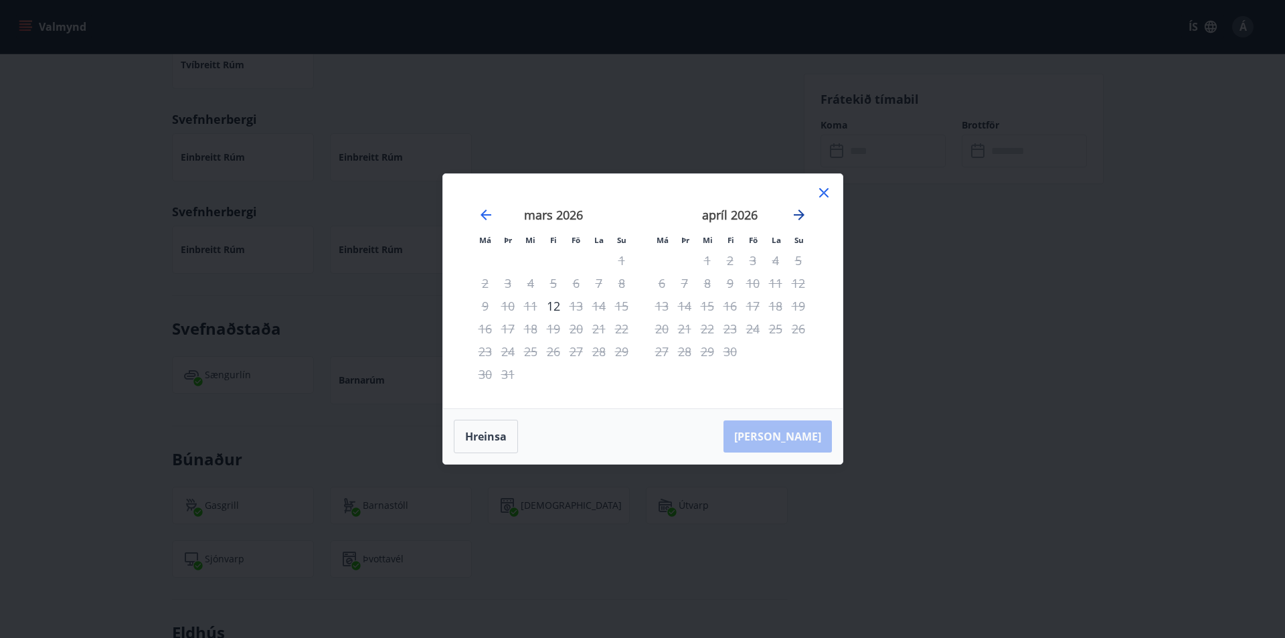
click at [798, 216] on icon "Move forward to switch to the next month." at bounding box center [799, 215] width 16 height 16
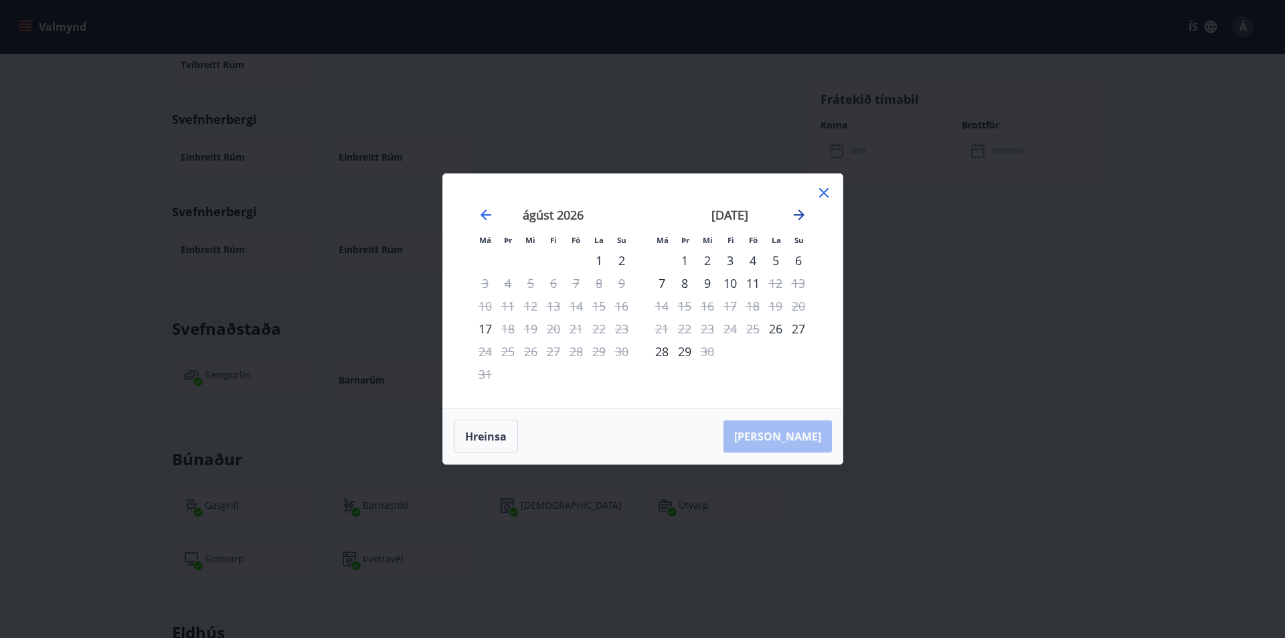
click at [800, 211] on icon "Move forward to switch to the next month." at bounding box center [799, 214] width 11 height 11
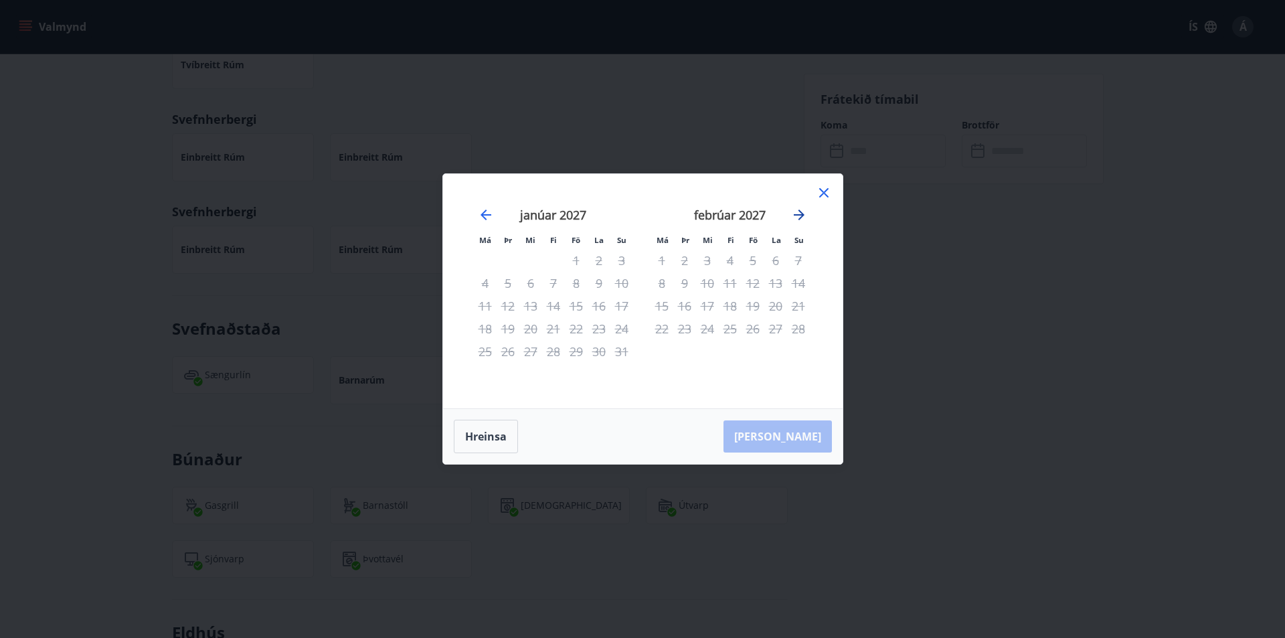
click at [800, 211] on icon "Move forward to switch to the next month." at bounding box center [799, 214] width 11 height 11
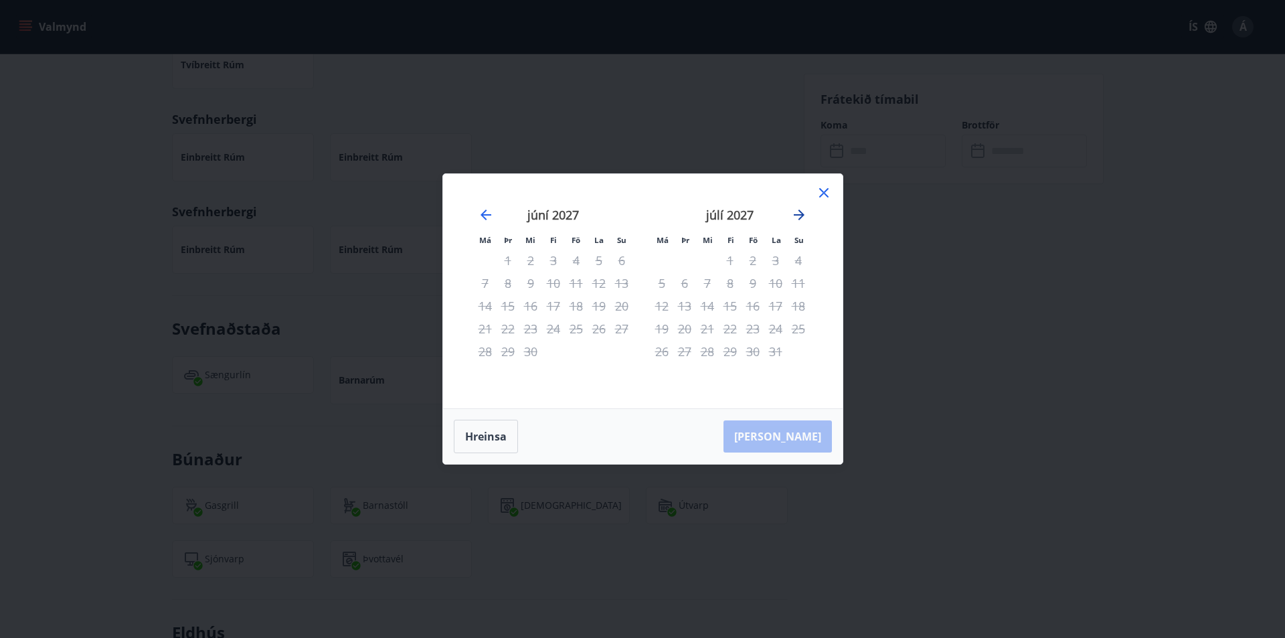
click at [800, 211] on icon "Move forward to switch to the next month." at bounding box center [799, 214] width 11 height 11
click at [825, 197] on icon at bounding box center [824, 193] width 16 height 16
